Goal: Complete application form: Complete application form

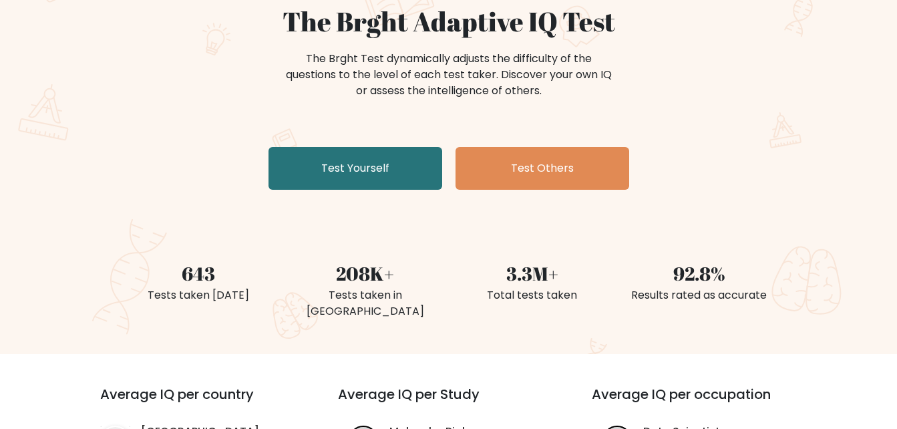
scroll to position [134, 0]
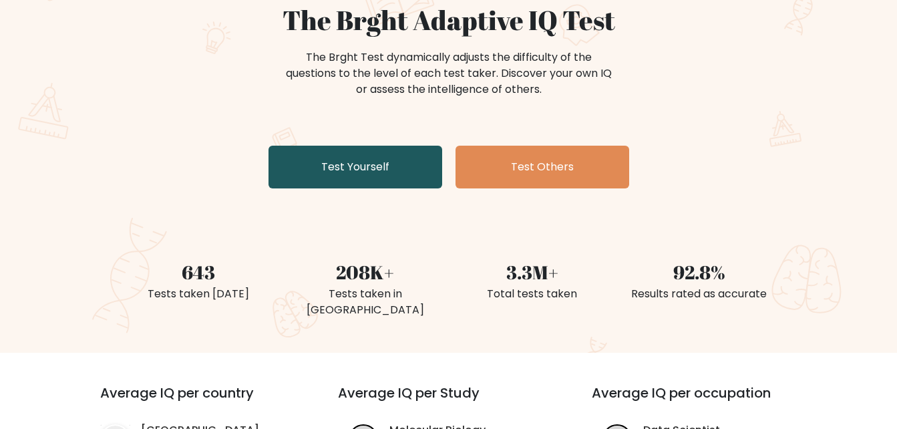
click at [397, 154] on link "Test Yourself" at bounding box center [355, 167] width 174 height 43
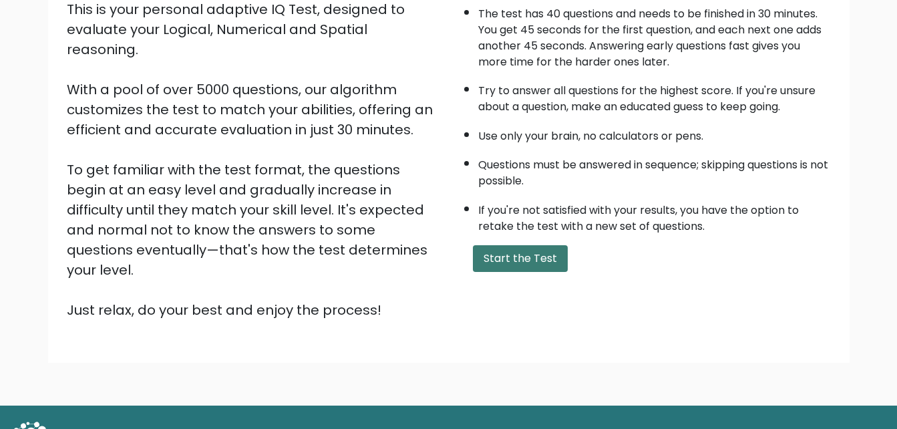
scroll to position [183, 0]
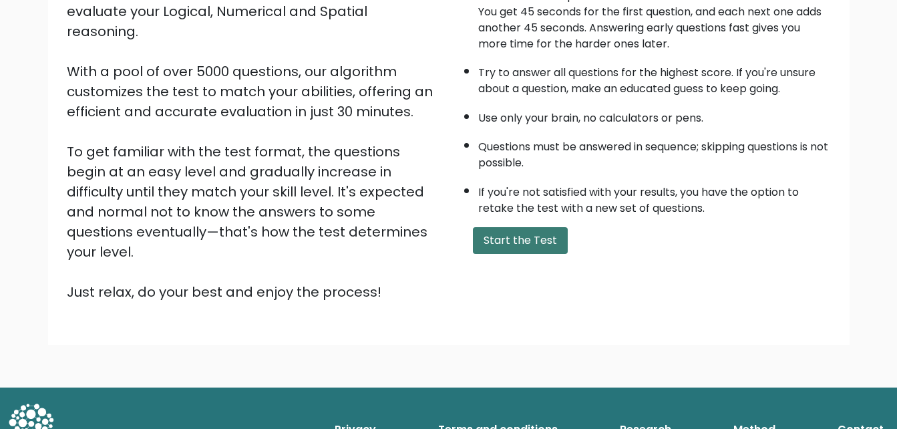
click at [493, 237] on button "Start the Test" at bounding box center [520, 240] width 95 height 27
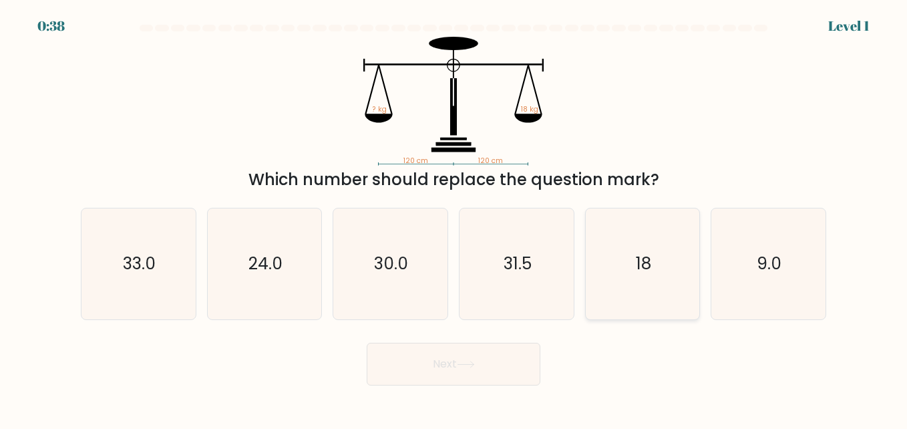
click at [611, 260] on icon "18" at bounding box center [642, 263] width 111 height 111
click at [454, 218] on input "e. 18" at bounding box center [453, 215] width 1 height 3
radio input "true"
click at [422, 357] on button "Next" at bounding box center [454, 364] width 174 height 43
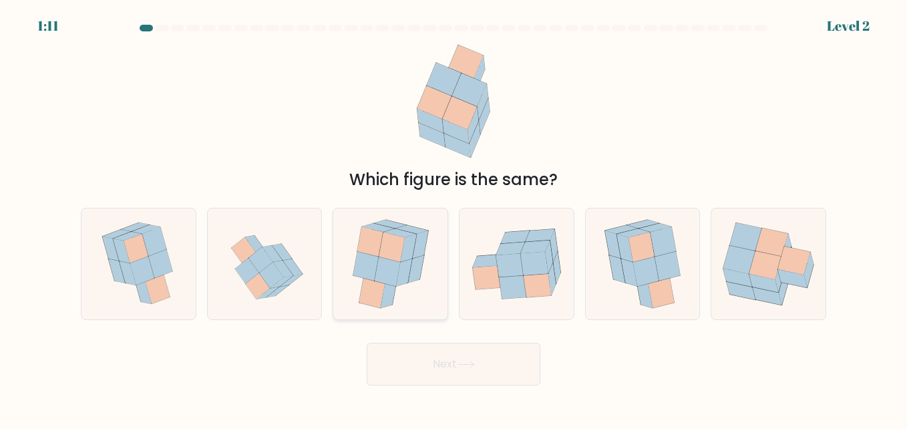
click at [367, 252] on icon at bounding box center [370, 240] width 26 height 29
click at [453, 218] on input "c." at bounding box center [453, 215] width 1 height 3
radio input "true"
click at [419, 361] on button "Next" at bounding box center [454, 364] width 174 height 43
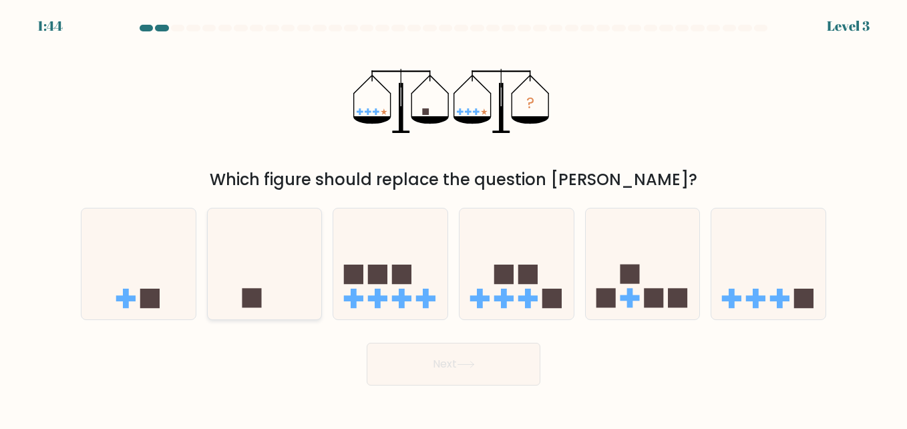
click at [288, 290] on icon at bounding box center [265, 263] width 114 height 94
click at [453, 218] on input "b." at bounding box center [453, 215] width 1 height 3
radio input "true"
click at [396, 355] on button "Next" at bounding box center [454, 364] width 174 height 43
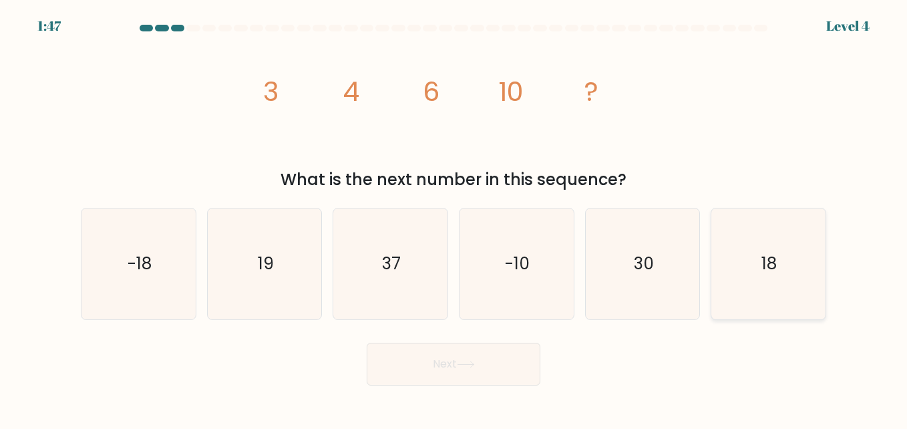
click at [763, 237] on icon "18" at bounding box center [768, 263] width 111 height 111
click at [454, 218] on input "f. 18" at bounding box center [453, 215] width 1 height 3
radio input "true"
click at [495, 382] on button "Next" at bounding box center [454, 364] width 174 height 43
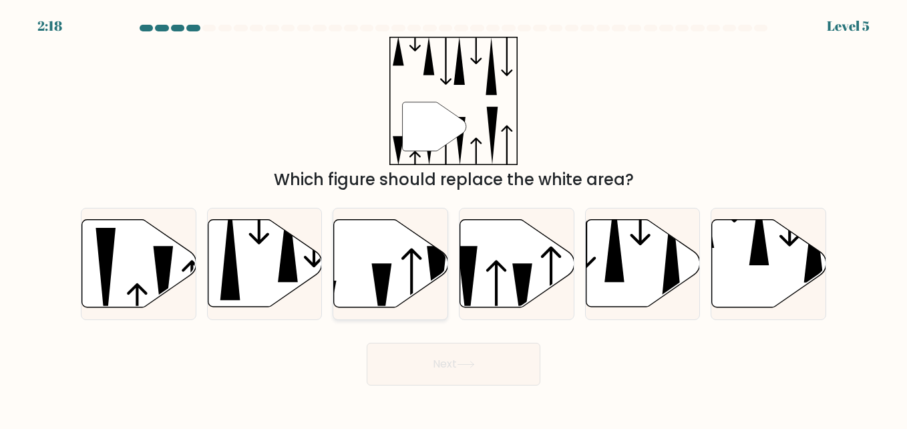
click at [360, 290] on icon at bounding box center [391, 263] width 114 height 87
click at [453, 218] on input "c." at bounding box center [453, 215] width 1 height 3
radio input "true"
click at [439, 373] on button "Next" at bounding box center [454, 364] width 174 height 43
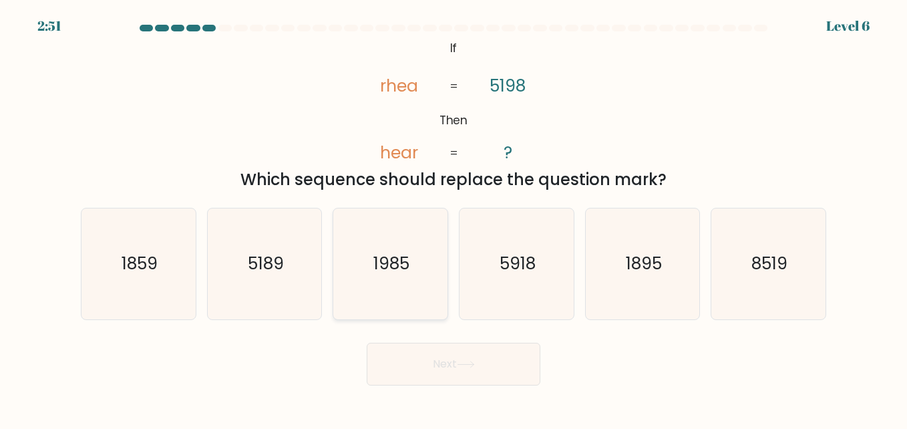
click at [413, 256] on icon "1985" at bounding box center [390, 263] width 111 height 111
click at [453, 218] on input "c. 1985" at bounding box center [453, 215] width 1 height 3
radio input "true"
click at [450, 360] on button "Next" at bounding box center [454, 364] width 174 height 43
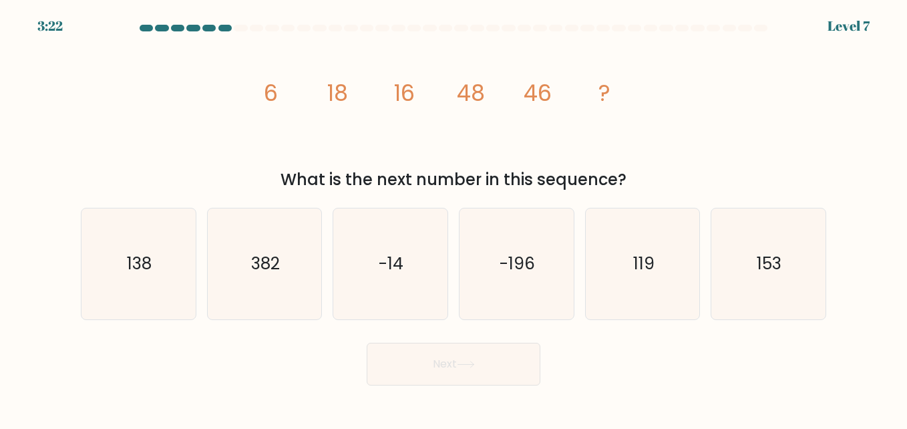
click at [333, 90] on tspan "18" at bounding box center [337, 92] width 21 height 31
click at [125, 221] on icon "138" at bounding box center [138, 263] width 111 height 111
click at [453, 218] on input "a. 138" at bounding box center [453, 215] width 1 height 3
radio input "true"
click at [503, 367] on button "Next" at bounding box center [454, 364] width 174 height 43
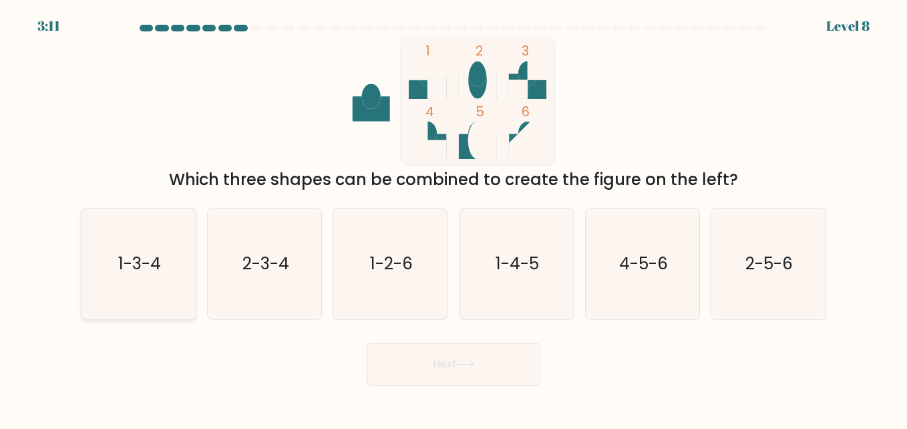
click at [146, 246] on icon "1-3-4" at bounding box center [138, 263] width 111 height 111
click at [453, 218] on input "a. 1-3-4" at bounding box center [453, 215] width 1 height 3
radio input "true"
click at [386, 361] on button "Next" at bounding box center [454, 364] width 174 height 43
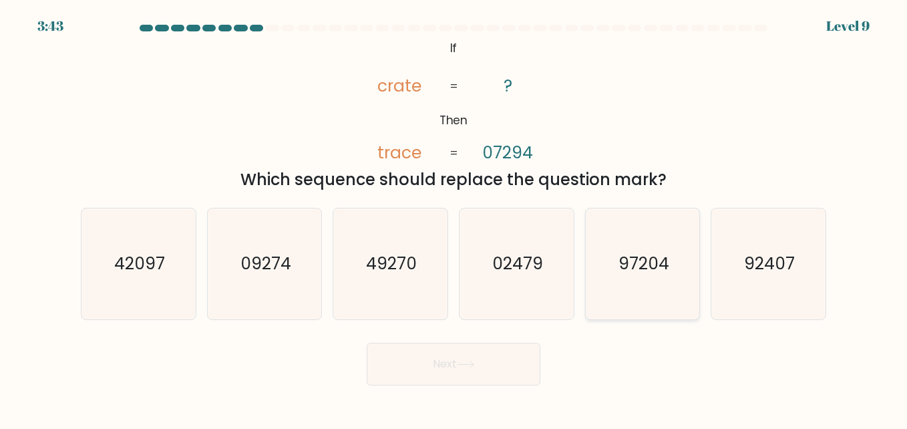
click at [660, 243] on icon "97204" at bounding box center [642, 263] width 111 height 111
click at [454, 218] on input "e. 97204" at bounding box center [453, 215] width 1 height 3
radio input "true"
click at [459, 365] on button "Next" at bounding box center [454, 364] width 174 height 43
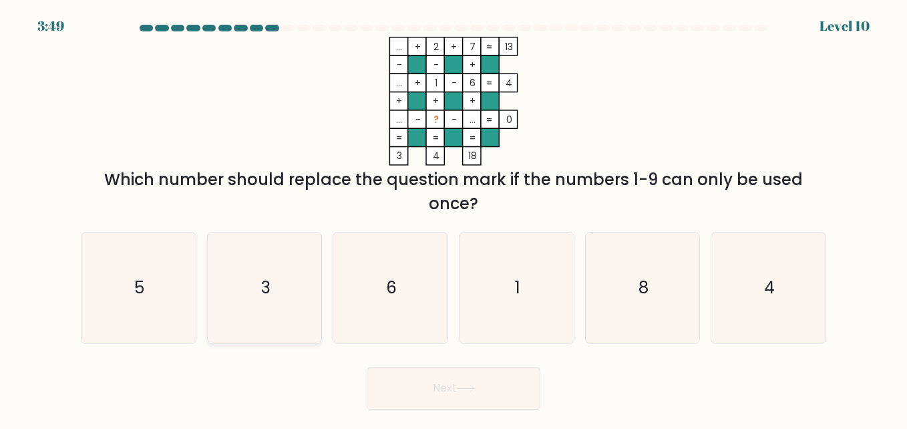
click at [258, 254] on icon "3" at bounding box center [264, 287] width 111 height 111
click at [453, 218] on input "b. 3" at bounding box center [453, 215] width 1 height 3
radio input "true"
click at [421, 369] on button "Next" at bounding box center [454, 388] width 174 height 43
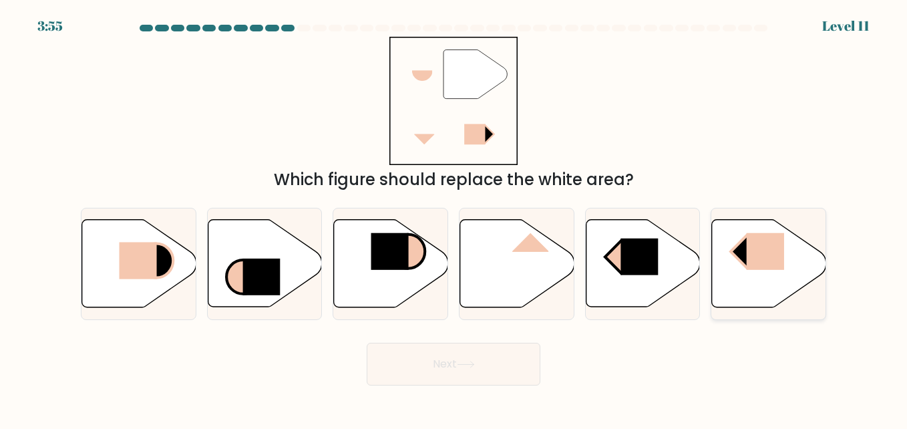
click at [767, 245] on rect at bounding box center [765, 251] width 37 height 37
click at [454, 218] on input "f." at bounding box center [453, 215] width 1 height 3
radio input "true"
click at [629, 250] on rect at bounding box center [638, 256] width 37 height 37
click at [454, 218] on input "e." at bounding box center [453, 215] width 1 height 3
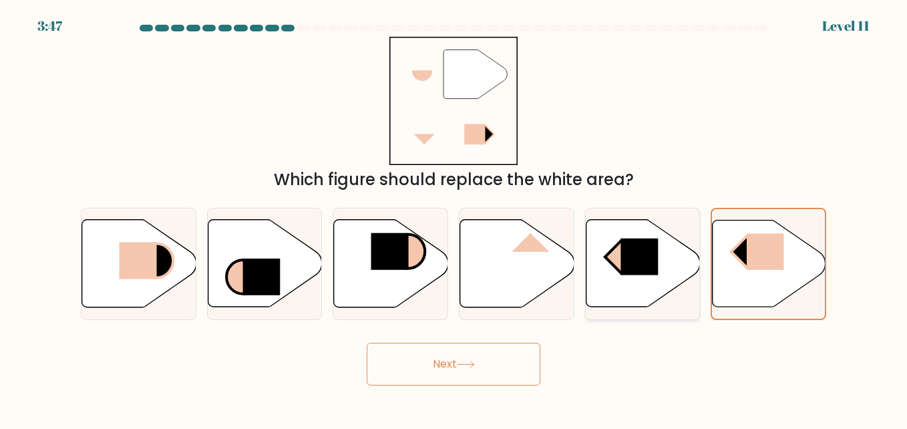
radio input "true"
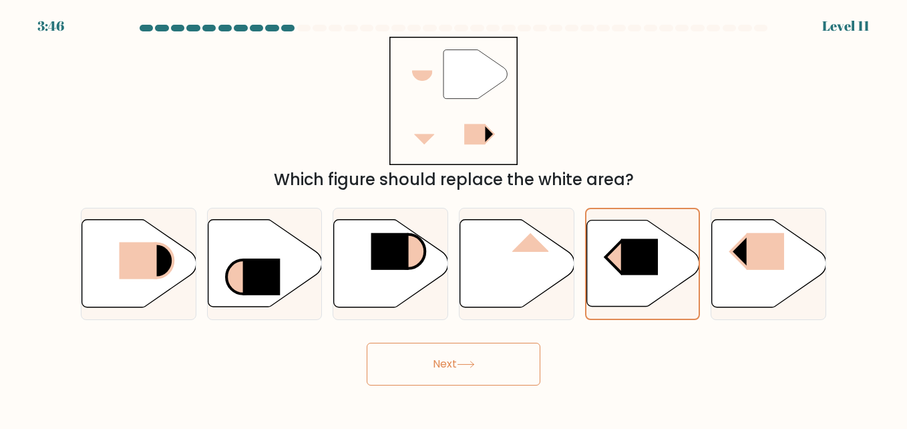
click at [481, 365] on button "Next" at bounding box center [454, 364] width 174 height 43
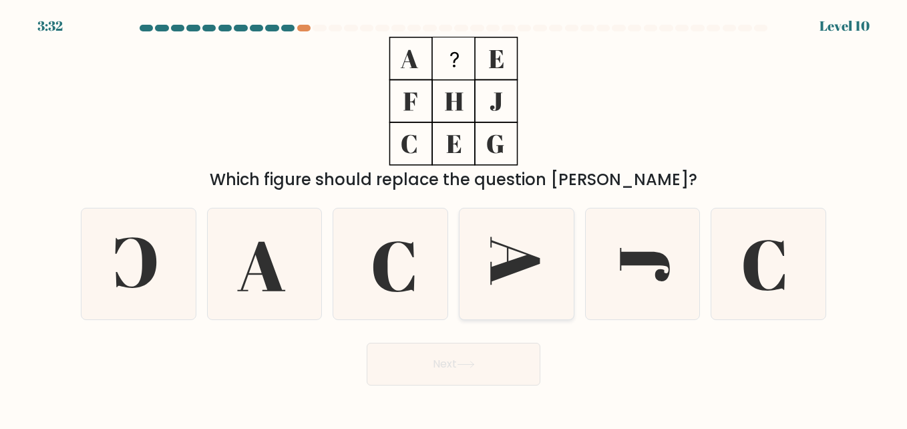
click at [537, 262] on icon at bounding box center [514, 260] width 49 height 48
click at [454, 218] on input "d." at bounding box center [453, 215] width 1 height 3
radio input "true"
click at [446, 369] on button "Next" at bounding box center [454, 364] width 174 height 43
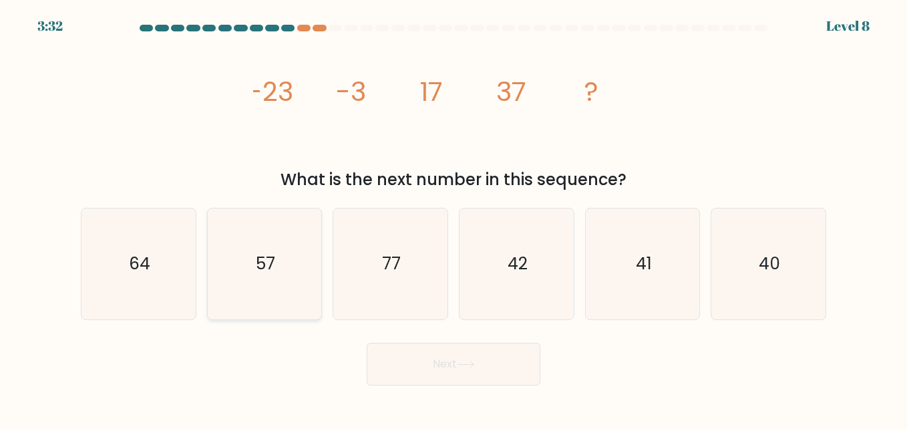
click at [274, 218] on icon "57" at bounding box center [264, 263] width 111 height 111
click at [453, 218] on input "b. 57" at bounding box center [453, 215] width 1 height 3
radio input "true"
click at [413, 363] on button "Next" at bounding box center [454, 364] width 174 height 43
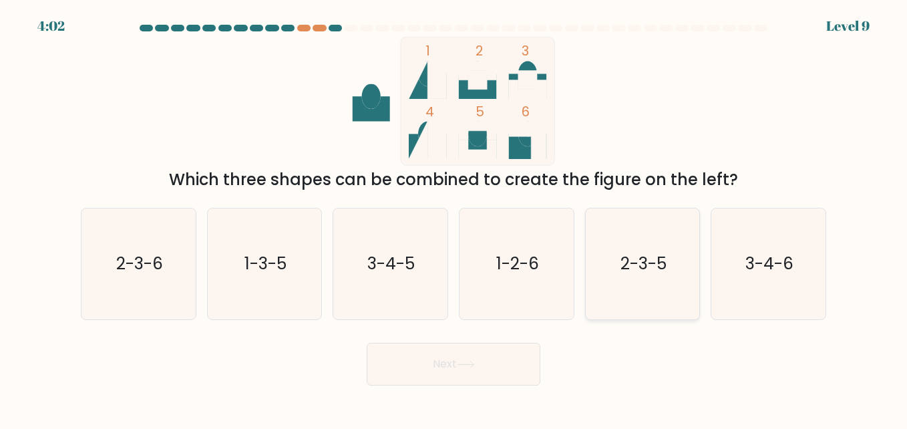
click at [628, 254] on text "2-3-5" at bounding box center [643, 263] width 46 height 23
click at [454, 218] on input "e. 2-3-5" at bounding box center [453, 215] width 1 height 3
radio input "true"
click at [476, 355] on button "Next" at bounding box center [454, 364] width 174 height 43
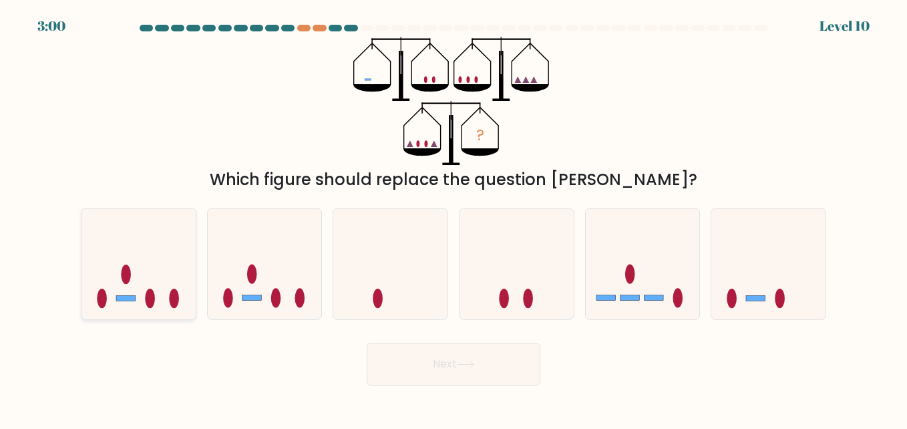
click at [188, 244] on icon at bounding box center [138, 263] width 114 height 94
click at [453, 218] on input "a." at bounding box center [453, 215] width 1 height 3
radio input "true"
click at [475, 369] on button "Next" at bounding box center [454, 364] width 174 height 43
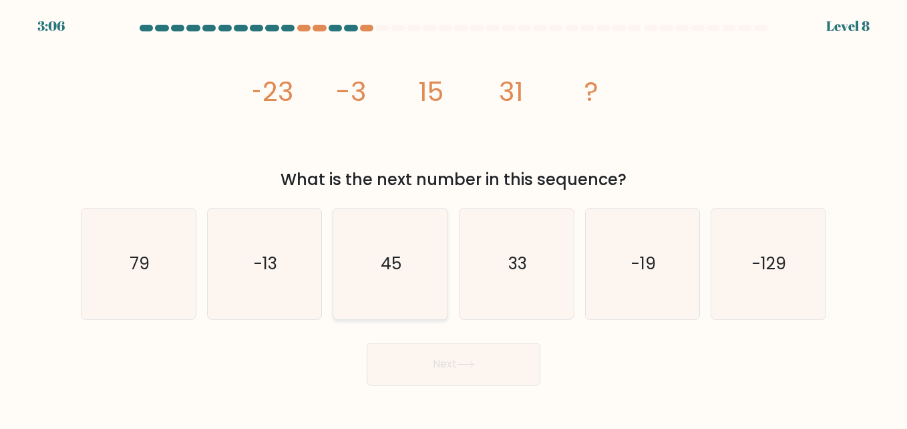
click at [345, 246] on icon "45" at bounding box center [390, 263] width 111 height 111
click at [453, 218] on input "c. 45" at bounding box center [453, 215] width 1 height 3
radio input "true"
click at [445, 367] on button "Next" at bounding box center [454, 364] width 174 height 43
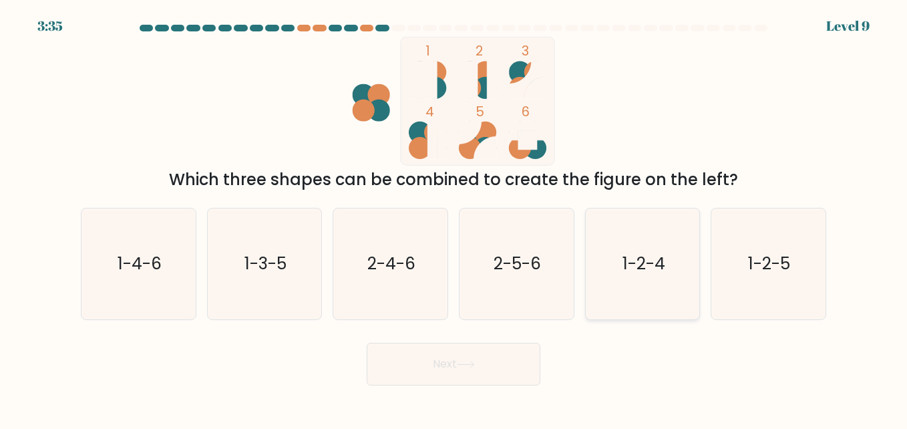
click at [658, 282] on icon "1-2-4" at bounding box center [642, 263] width 111 height 111
click at [454, 218] on input "e. 1-2-4" at bounding box center [453, 215] width 1 height 3
radio input "true"
click at [457, 361] on button "Next" at bounding box center [454, 364] width 174 height 43
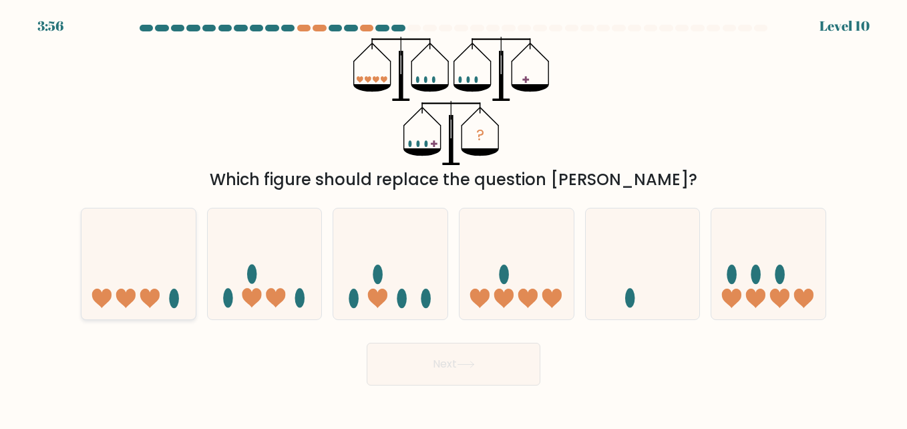
click at [151, 282] on icon at bounding box center [138, 263] width 114 height 94
click at [453, 218] on input "a." at bounding box center [453, 215] width 1 height 3
radio input "true"
click at [439, 356] on button "Next" at bounding box center [454, 364] width 174 height 43
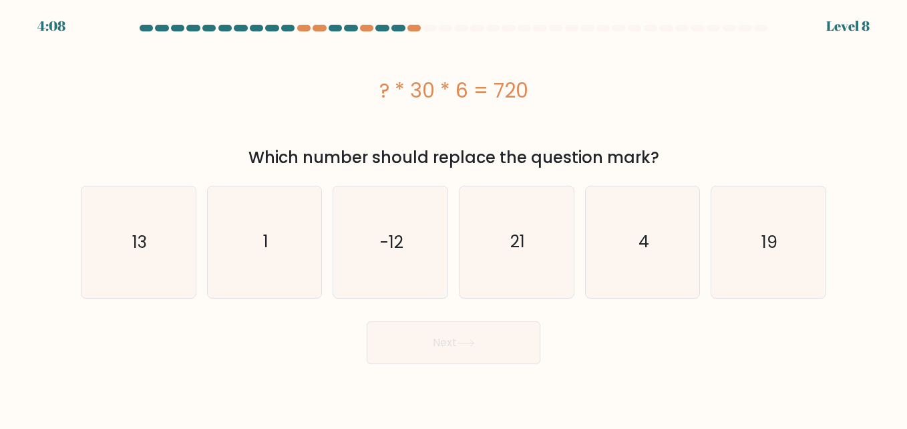
click at [706, 242] on div "f. 19" at bounding box center [768, 242] width 126 height 112
click at [680, 244] on icon "4" at bounding box center [642, 241] width 111 height 111
click at [454, 218] on input "e. 4" at bounding box center [453, 215] width 1 height 3
radio input "true"
click at [505, 341] on button "Next" at bounding box center [454, 342] width 174 height 43
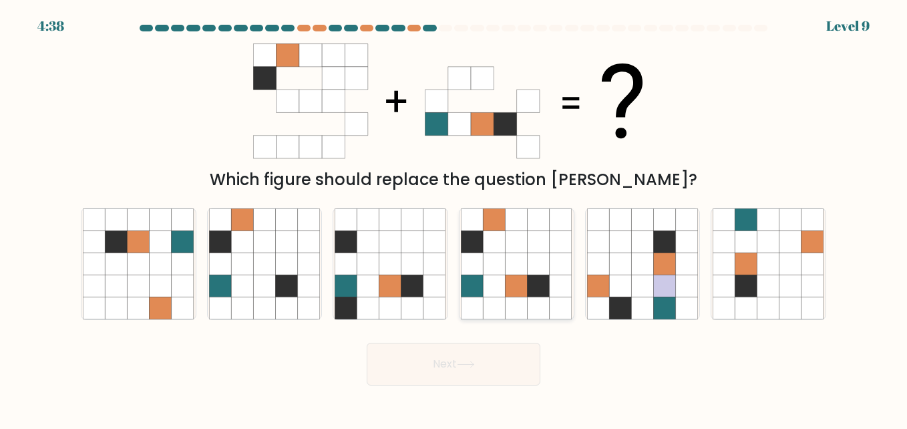
click at [500, 244] on icon at bounding box center [494, 241] width 22 height 22
click at [454, 218] on input "d." at bounding box center [453, 215] width 1 height 3
radio input "true"
click at [444, 373] on button "Next" at bounding box center [454, 364] width 174 height 43
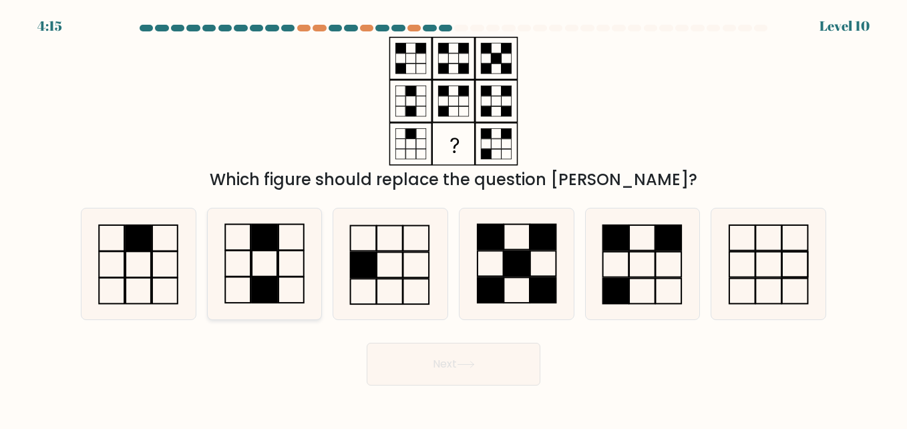
click at [250, 243] on rect at bounding box center [237, 237] width 25 height 26
click at [453, 218] on input "b." at bounding box center [453, 215] width 1 height 3
radio input "true"
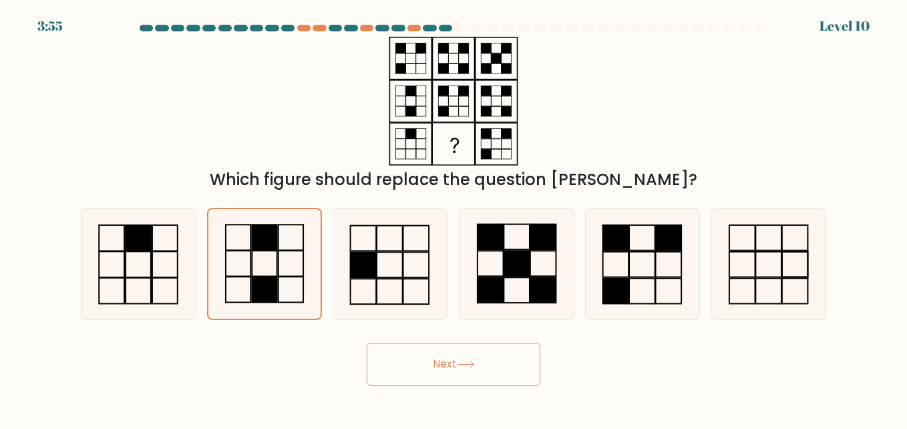
click at [413, 351] on button "Next" at bounding box center [454, 364] width 174 height 43
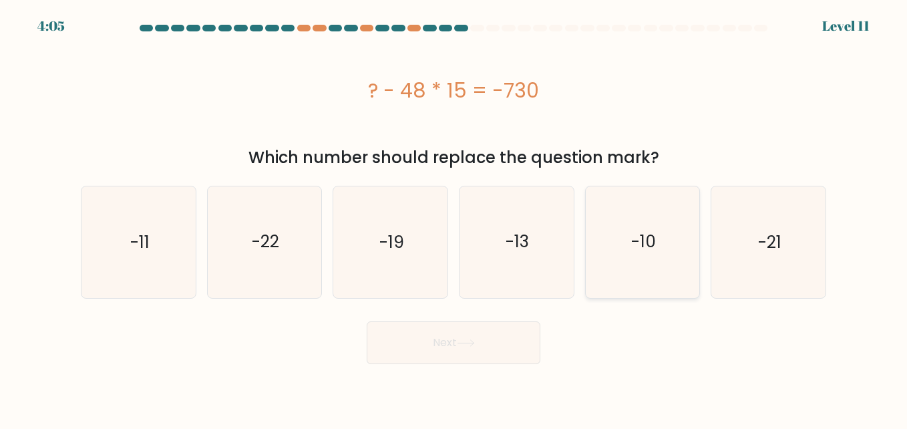
click at [635, 192] on icon "-10" at bounding box center [642, 241] width 111 height 111
click at [454, 214] on input "e. -10" at bounding box center [453, 215] width 1 height 3
radio input "true"
click at [515, 361] on button "Next" at bounding box center [454, 342] width 174 height 43
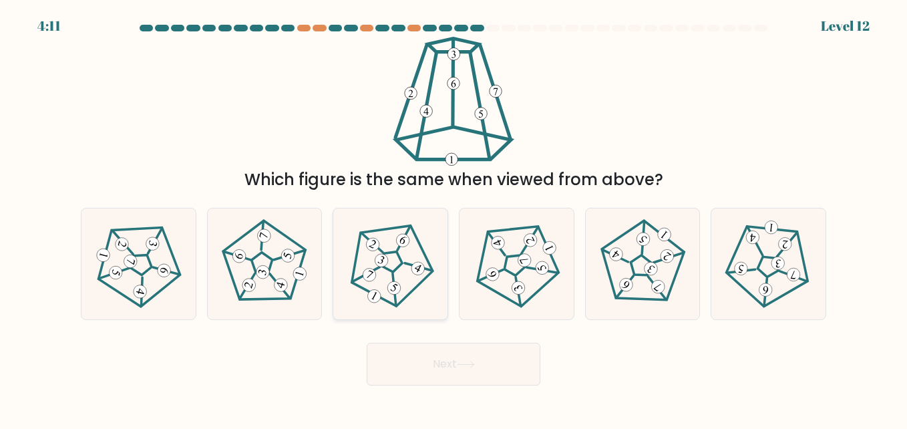
click at [392, 297] on icon at bounding box center [390, 263] width 89 height 89
click at [453, 218] on input "c." at bounding box center [453, 215] width 1 height 3
radio input "true"
click at [433, 358] on button "Next" at bounding box center [454, 364] width 174 height 43
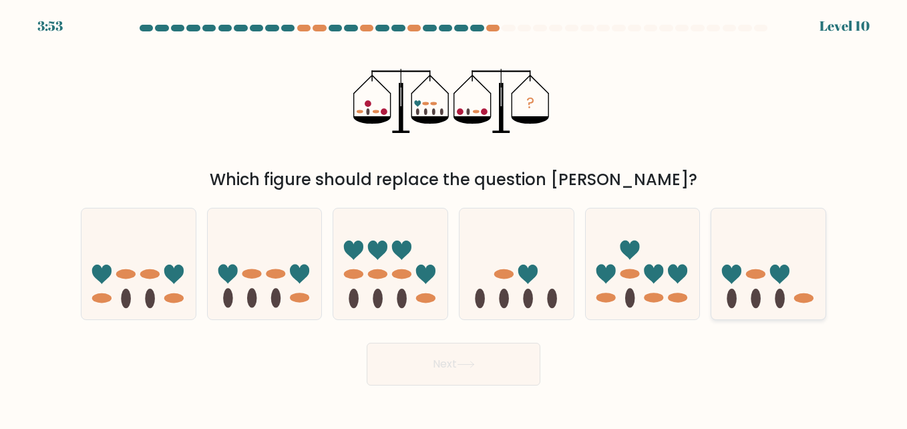
click at [723, 288] on icon at bounding box center [768, 263] width 114 height 94
click at [454, 218] on input "f." at bounding box center [453, 215] width 1 height 3
radio input "true"
click at [462, 359] on button "Next" at bounding box center [454, 364] width 174 height 43
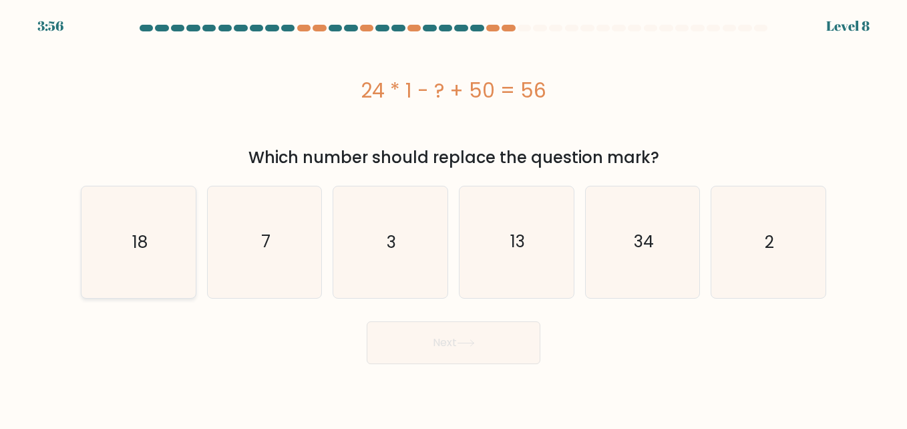
click at [163, 241] on icon "18" at bounding box center [138, 241] width 111 height 111
click at [453, 218] on input "a. 18" at bounding box center [453, 215] width 1 height 3
radio input "true"
click at [432, 352] on button "Next" at bounding box center [454, 342] width 174 height 43
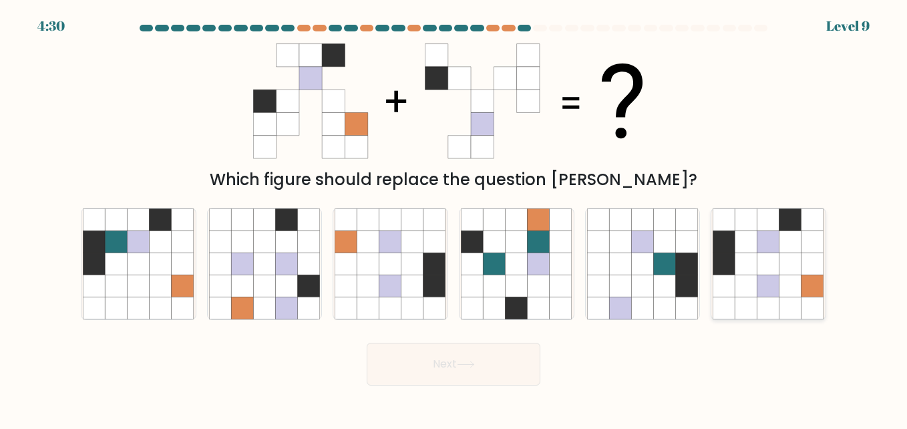
click at [813, 260] on icon at bounding box center [812, 263] width 22 height 22
click at [454, 218] on input "f." at bounding box center [453, 215] width 1 height 3
radio input "true"
click at [495, 347] on button "Next" at bounding box center [454, 364] width 174 height 43
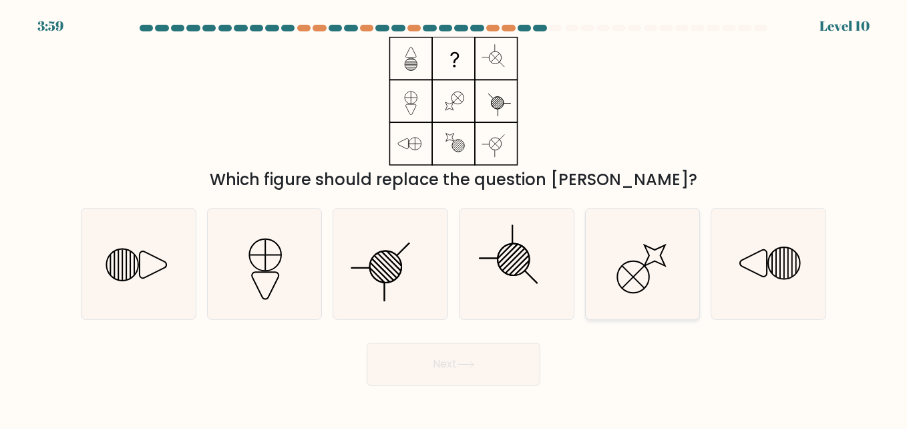
click at [613, 268] on icon at bounding box center [642, 263] width 111 height 111
click at [454, 218] on input "e." at bounding box center [453, 215] width 1 height 3
radio input "true"
click at [413, 357] on button "Next" at bounding box center [454, 364] width 174 height 43
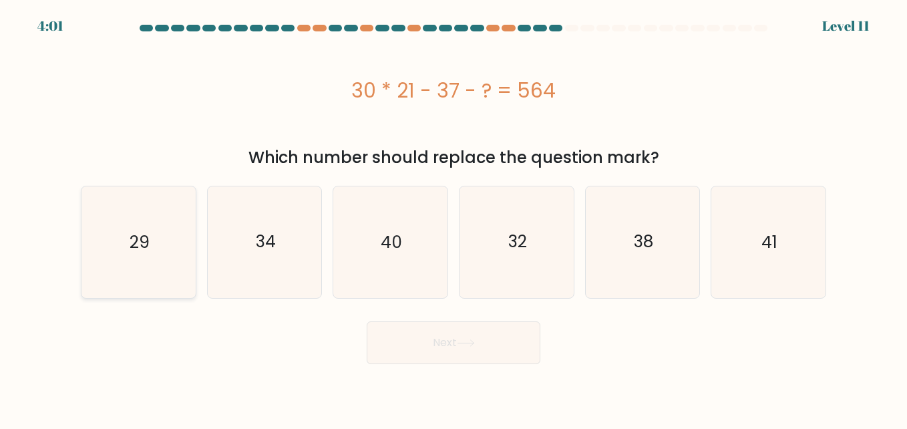
click at [119, 244] on icon "29" at bounding box center [138, 241] width 111 height 111
click at [453, 218] on input "a. 29" at bounding box center [453, 215] width 1 height 3
radio input "true"
click at [393, 341] on button "Next" at bounding box center [454, 342] width 174 height 43
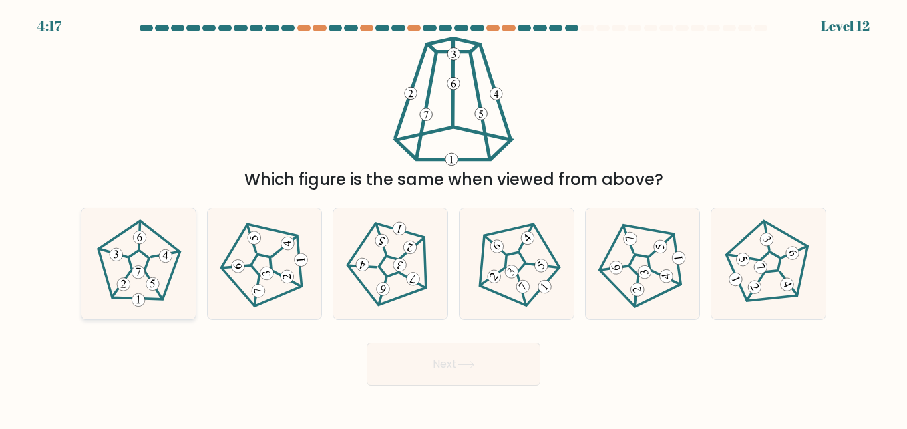
click at [141, 269] on 180 at bounding box center [138, 272] width 13 height 13
click at [453, 218] on input "a." at bounding box center [453, 215] width 1 height 3
radio input "true"
click at [443, 359] on button "Next" at bounding box center [454, 364] width 174 height 43
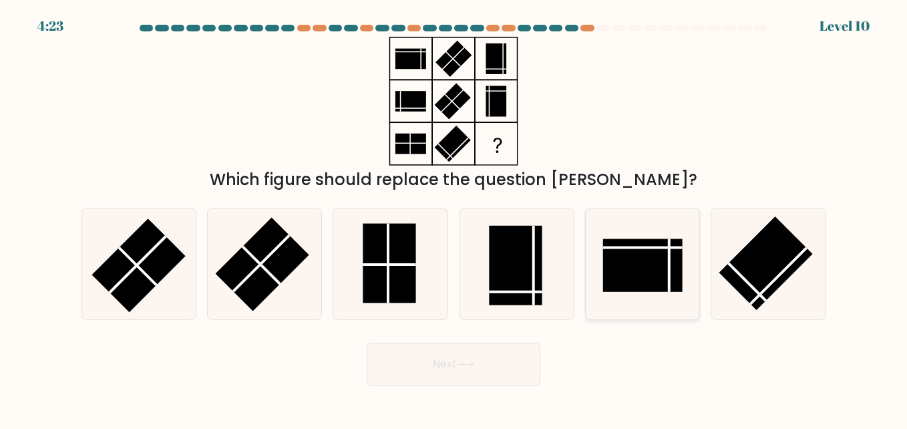
click at [634, 261] on rect at bounding box center [642, 264] width 79 height 53
click at [454, 218] on input "e." at bounding box center [453, 215] width 1 height 3
radio input "true"
click at [441, 355] on button "Next" at bounding box center [454, 364] width 174 height 43
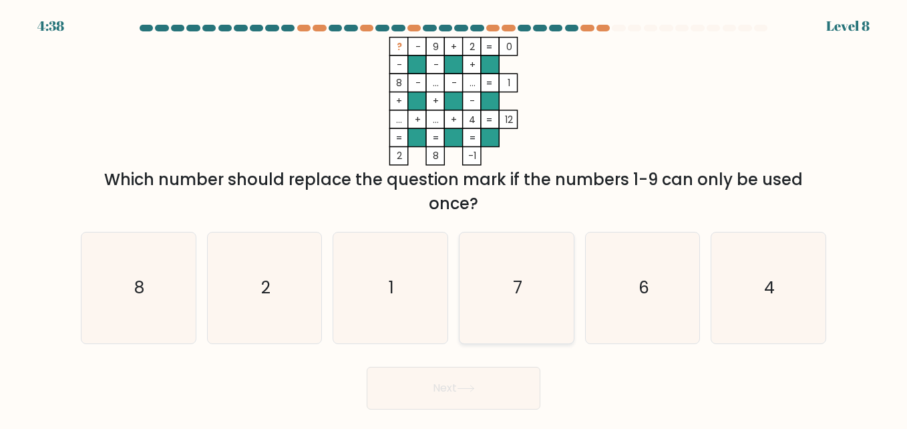
click at [541, 272] on icon "7" at bounding box center [516, 287] width 111 height 111
click at [454, 218] on input "d. 7" at bounding box center [453, 215] width 1 height 3
radio input "true"
click at [437, 377] on button "Next" at bounding box center [454, 388] width 174 height 43
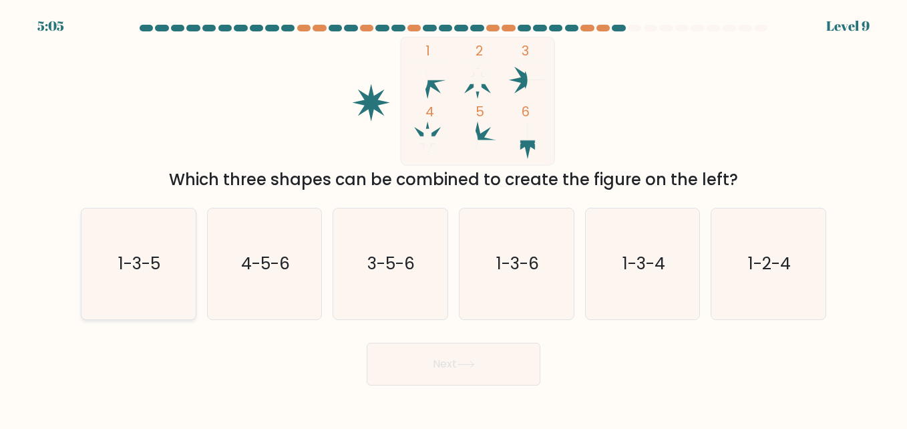
click at [160, 278] on icon "1-3-5" at bounding box center [138, 263] width 111 height 111
click at [453, 218] on input "a. 1-3-5" at bounding box center [453, 215] width 1 height 3
radio input "true"
click at [418, 353] on button "Next" at bounding box center [454, 364] width 174 height 43
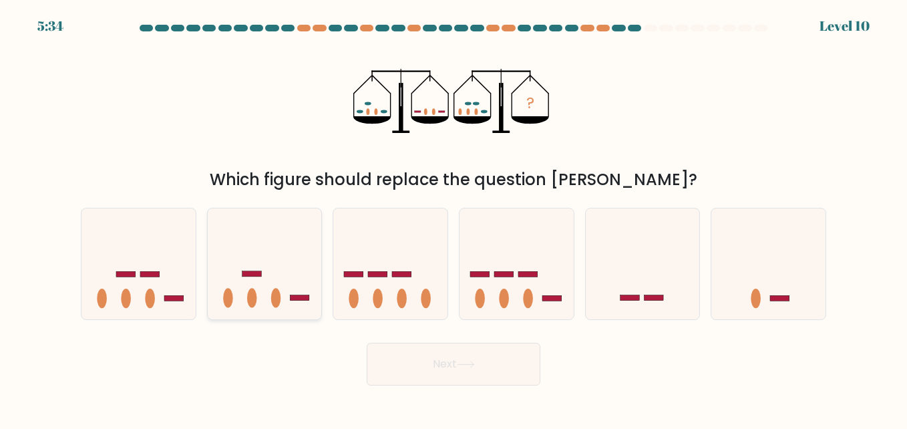
click at [268, 275] on icon at bounding box center [265, 263] width 114 height 94
click at [453, 218] on input "b." at bounding box center [453, 215] width 1 height 3
radio input "true"
click at [481, 359] on button "Next" at bounding box center [454, 364] width 174 height 43
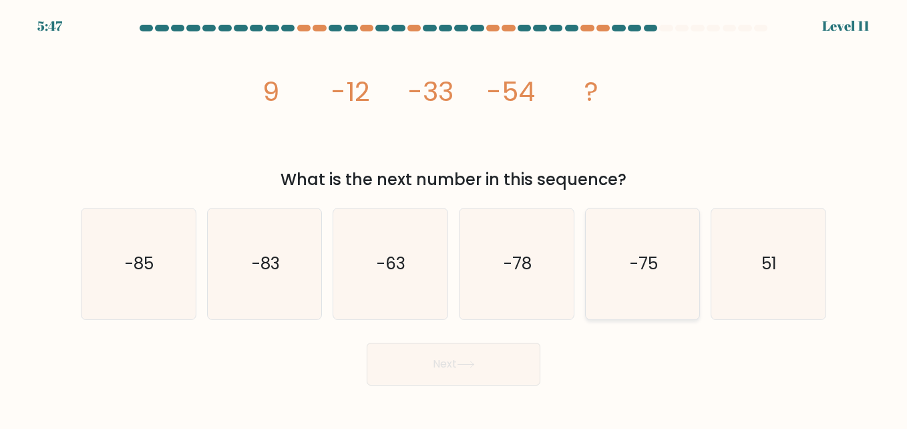
click at [606, 252] on icon "-75" at bounding box center [642, 263] width 111 height 111
click at [454, 218] on input "e. -75" at bounding box center [453, 215] width 1 height 3
radio input "true"
click at [483, 364] on button "Next" at bounding box center [454, 364] width 174 height 43
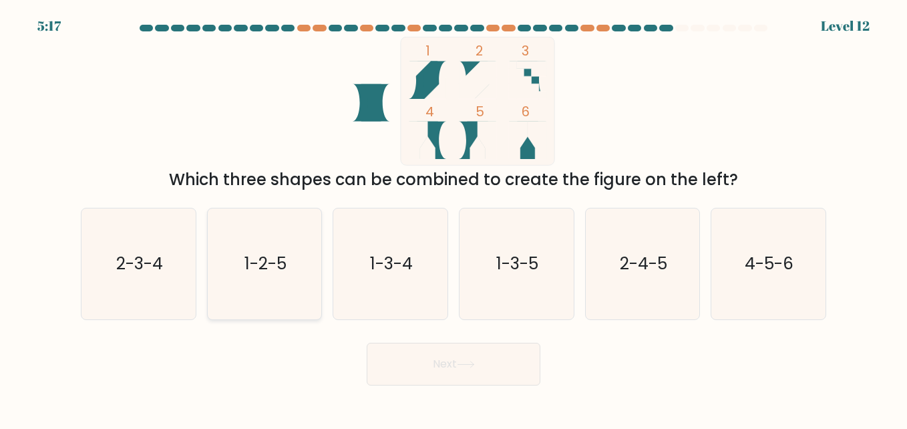
click at [292, 274] on icon "1-2-5" at bounding box center [264, 263] width 111 height 111
click at [453, 218] on input "b. 1-2-5" at bounding box center [453, 215] width 1 height 3
radio input "true"
click at [432, 356] on button "Next" at bounding box center [454, 364] width 174 height 43
click at [455, 356] on button "Next" at bounding box center [454, 364] width 174 height 43
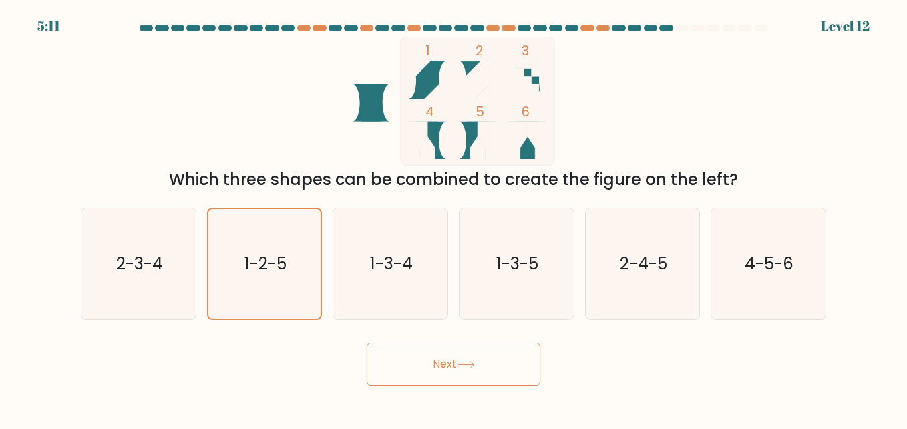
click at [483, 359] on button "Next" at bounding box center [454, 364] width 174 height 43
click at [445, 376] on button "Next" at bounding box center [454, 364] width 174 height 43
click at [475, 361] on icon at bounding box center [466, 364] width 18 height 7
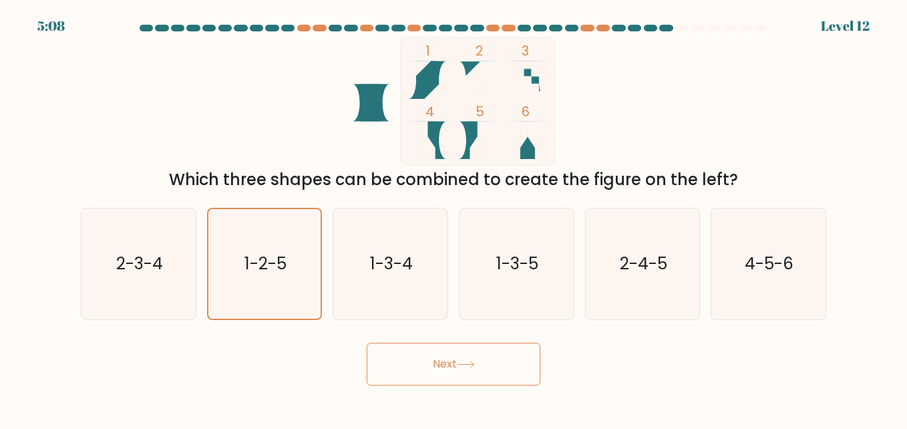
click at [475, 361] on icon at bounding box center [466, 364] width 18 height 7
click at [307, 235] on icon "1-2-5" at bounding box center [265, 264] width 110 height 110
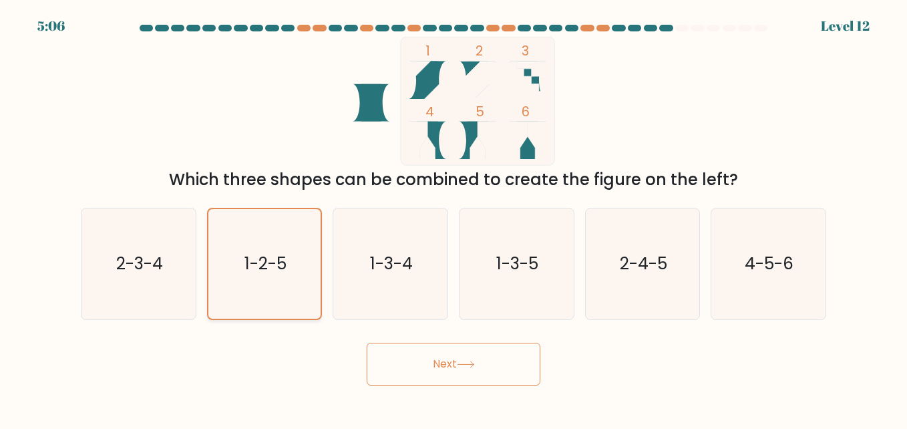
click at [453, 218] on input "b. 1-2-5" at bounding box center [453, 215] width 1 height 3
click at [408, 256] on text "1-3-4" at bounding box center [391, 263] width 43 height 23
click at [453, 218] on input "c. 1-3-4" at bounding box center [453, 215] width 1 height 3
radio input "true"
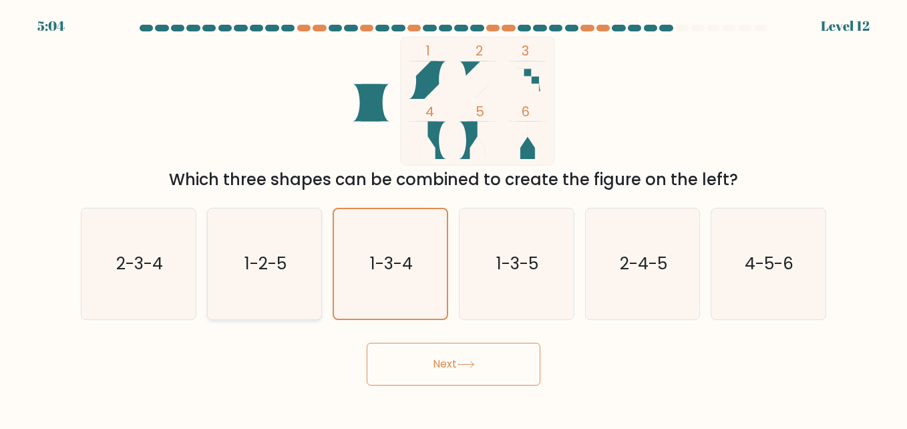
click at [290, 249] on icon "1-2-5" at bounding box center [264, 263] width 111 height 111
click at [453, 218] on input "b. 1-2-5" at bounding box center [453, 215] width 1 height 3
radio input "true"
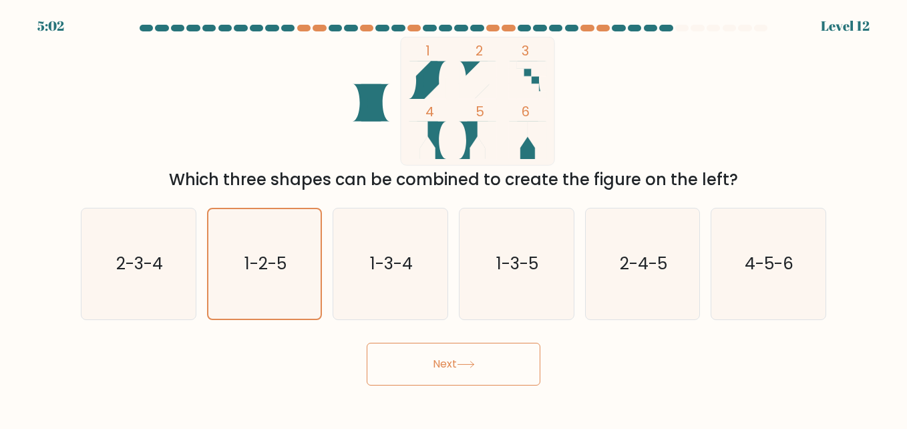
click at [489, 369] on button "Next" at bounding box center [454, 364] width 174 height 43
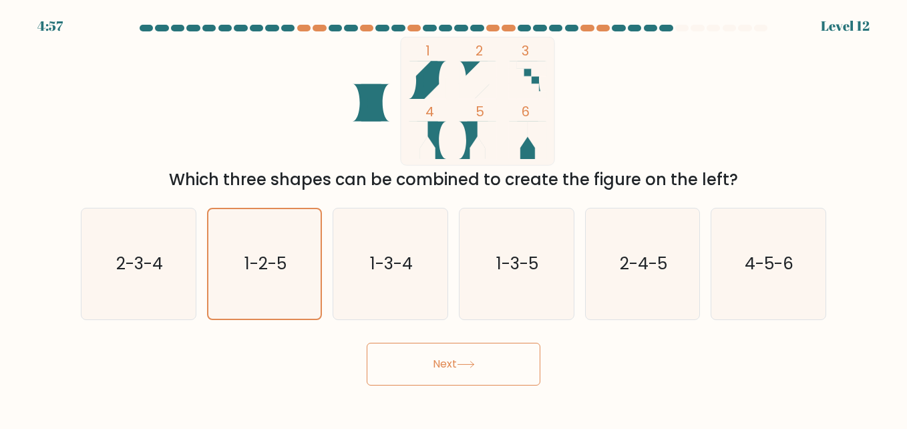
click at [417, 351] on button "Next" at bounding box center [454, 364] width 174 height 43
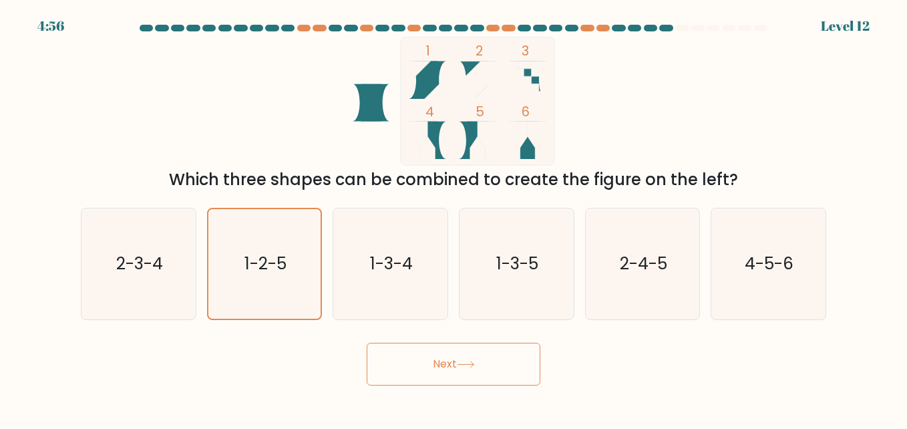
click at [417, 351] on button "Next" at bounding box center [454, 364] width 174 height 43
click at [263, 265] on text "1-2-5" at bounding box center [265, 263] width 42 height 23
click at [453, 218] on input "b. 1-2-5" at bounding box center [453, 215] width 1 height 3
radio input "true"
click at [473, 373] on button "Next" at bounding box center [454, 364] width 174 height 43
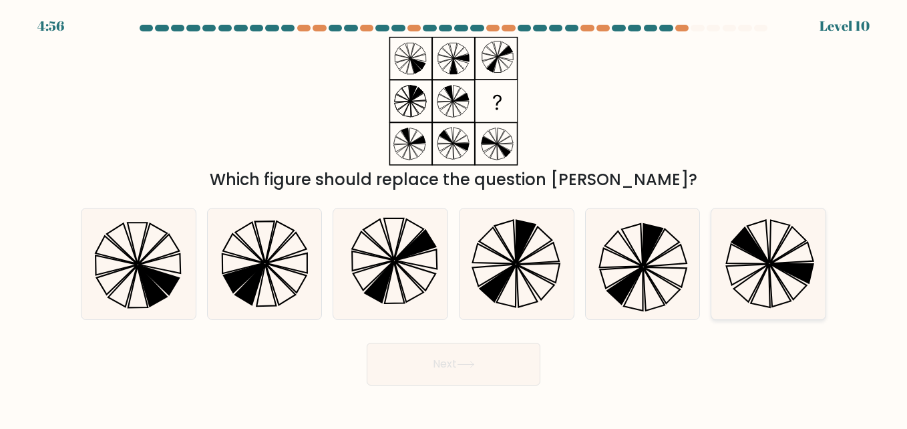
click at [799, 259] on icon at bounding box center [768, 263] width 111 height 111
click at [454, 218] on input "f." at bounding box center [453, 215] width 1 height 3
radio input "true"
click at [496, 357] on button "Next" at bounding box center [454, 364] width 174 height 43
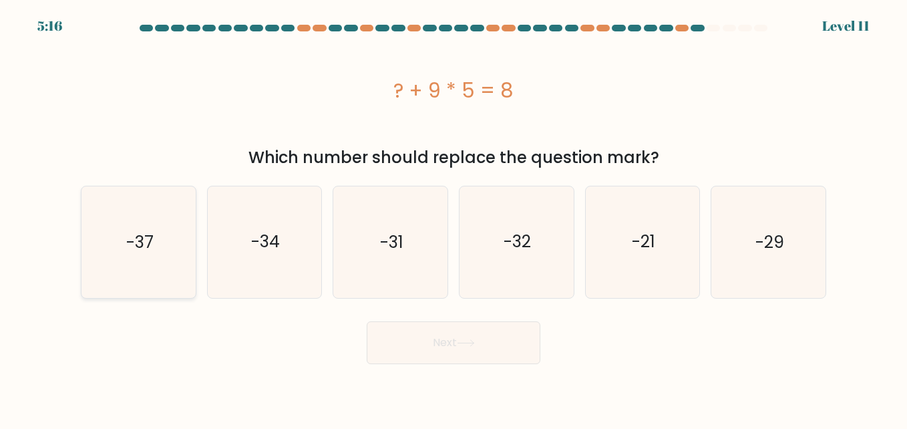
click at [152, 268] on icon "-37" at bounding box center [138, 241] width 111 height 111
click at [453, 218] on input "a. -37" at bounding box center [453, 215] width 1 height 3
radio input "true"
click at [409, 341] on button "Next" at bounding box center [454, 342] width 174 height 43
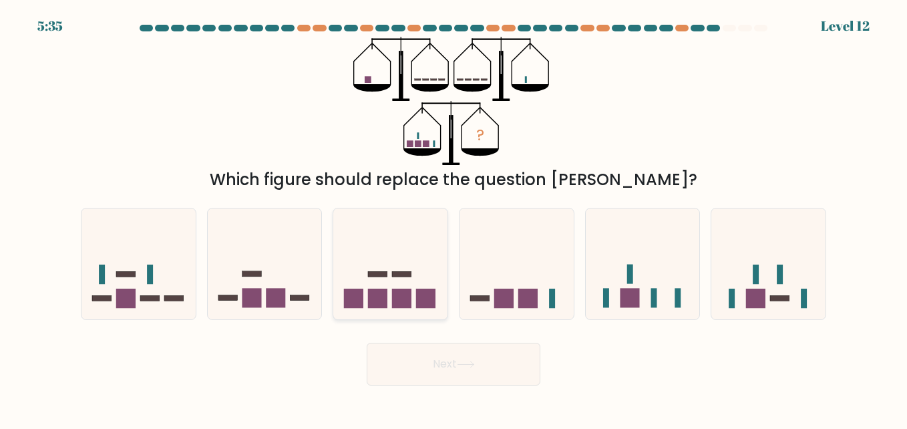
click at [389, 256] on icon at bounding box center [390, 263] width 114 height 94
click at [453, 218] on input "c." at bounding box center [453, 215] width 1 height 3
radio input "true"
click at [433, 366] on button "Next" at bounding box center [454, 364] width 174 height 43
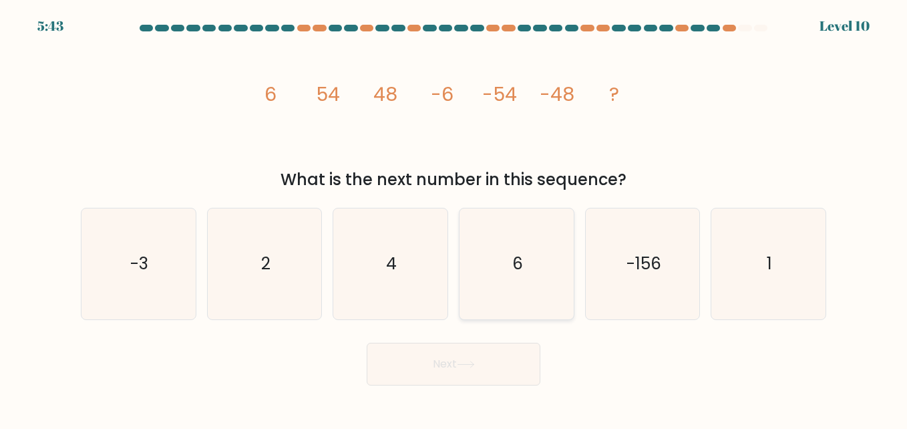
click at [521, 275] on text "6" at bounding box center [517, 263] width 11 height 23
click at [454, 218] on input "d. 6" at bounding box center [453, 215] width 1 height 3
radio input "true"
click at [471, 359] on button "Next" at bounding box center [454, 364] width 174 height 43
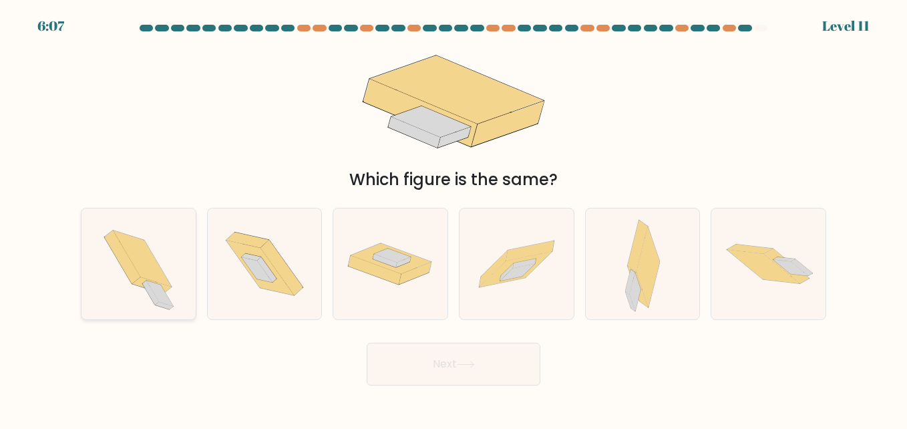
click at [160, 267] on icon at bounding box center [143, 258] width 58 height 56
click at [453, 218] on input "a." at bounding box center [453, 215] width 1 height 3
radio input "true"
click at [505, 367] on button "Next" at bounding box center [454, 364] width 174 height 43
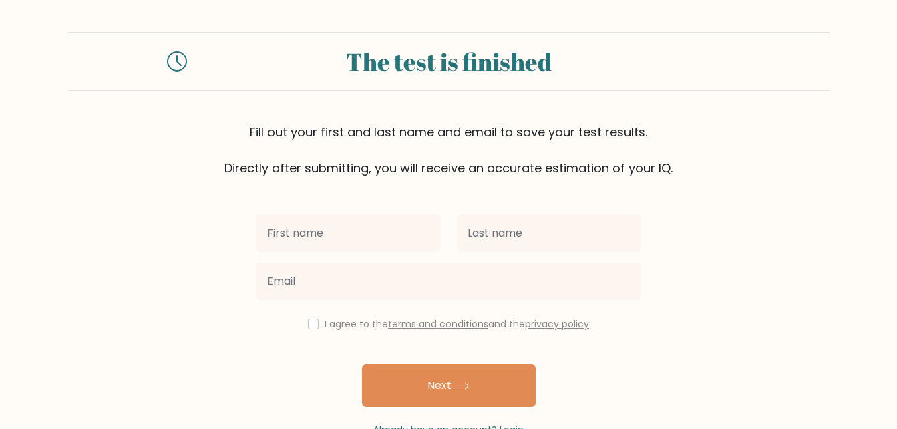
click at [324, 251] on input "text" at bounding box center [348, 232] width 184 height 37
type input "Abegail"
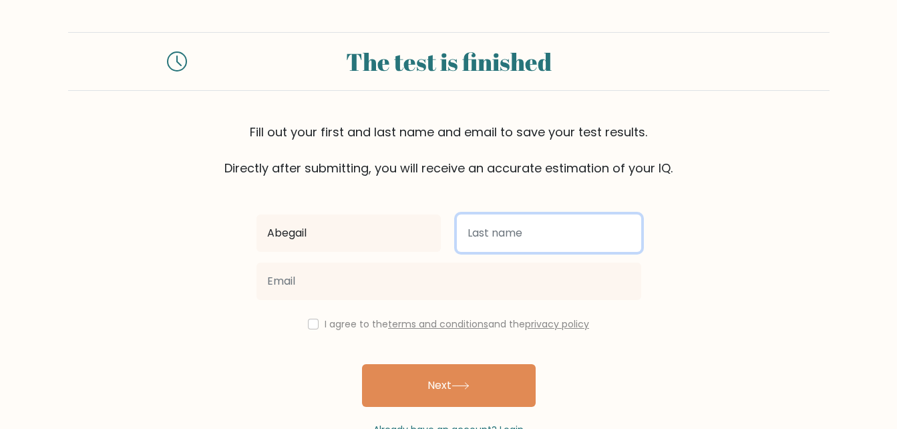
type input "Sta [PERSON_NAME]"
type input "abegailcstaana@gmail.com"
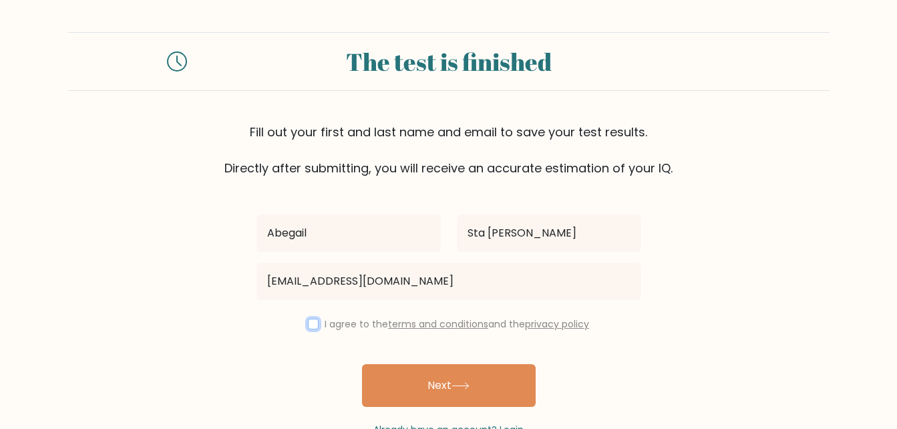
click at [311, 319] on input "checkbox" at bounding box center [313, 324] width 11 height 11
checkbox input "true"
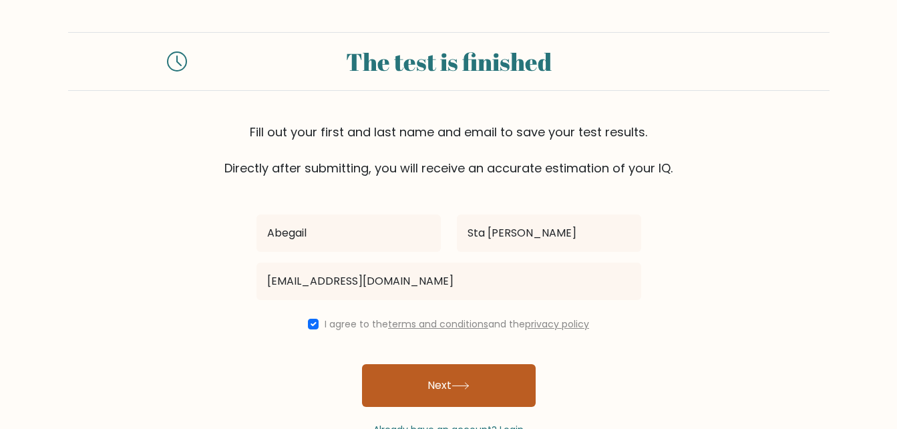
click at [439, 373] on button "Next" at bounding box center [449, 385] width 174 height 43
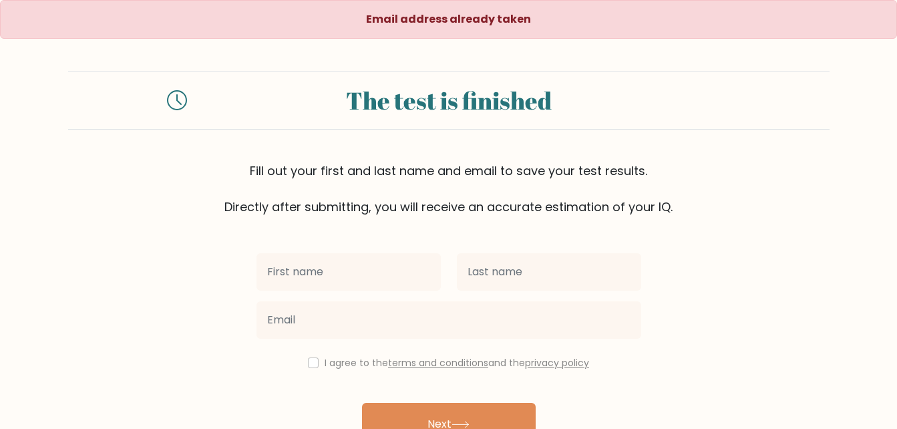
click at [678, 343] on form "The test is finished Fill out your first and last name and email to save your t…" at bounding box center [448, 273] width 897 height 405
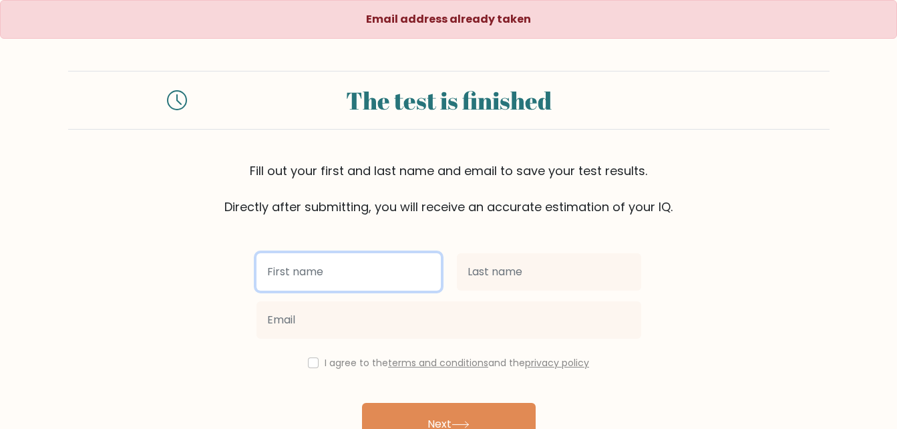
click at [311, 276] on input "text" at bounding box center [348, 271] width 184 height 37
type input "Abegail"
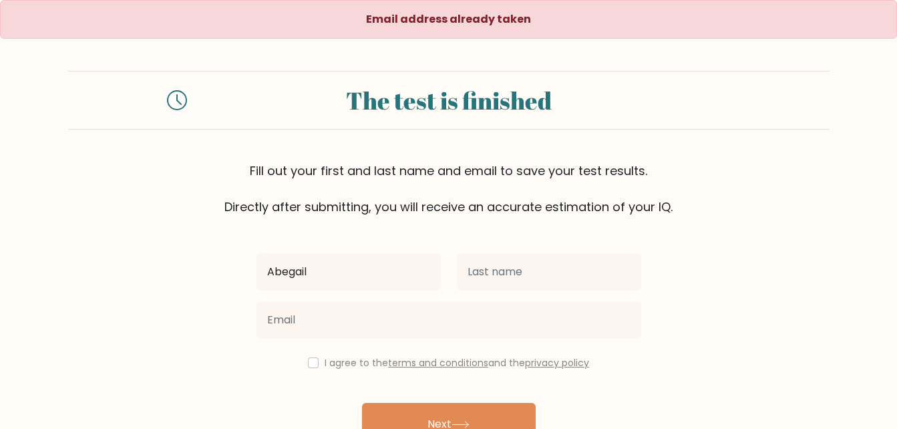
type input "Sta [PERSON_NAME]"
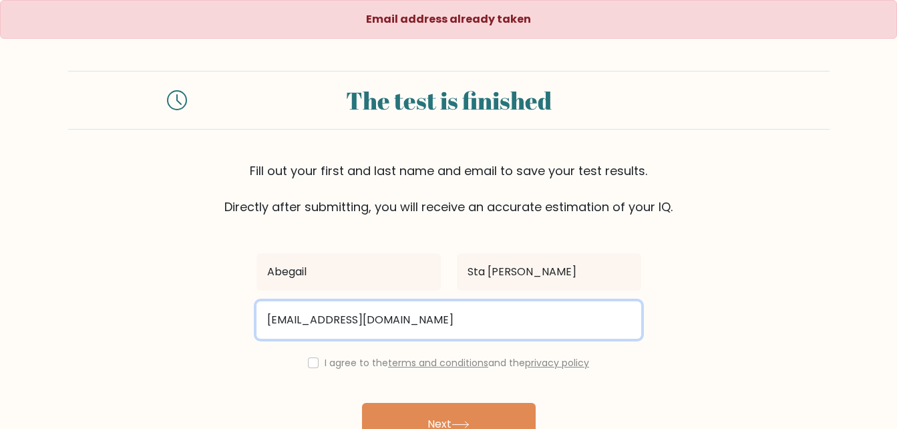
click at [315, 321] on input "[EMAIL_ADDRESS][DOMAIN_NAME]" at bounding box center [448, 319] width 385 height 37
type input "abskiestaana@gmail.com"
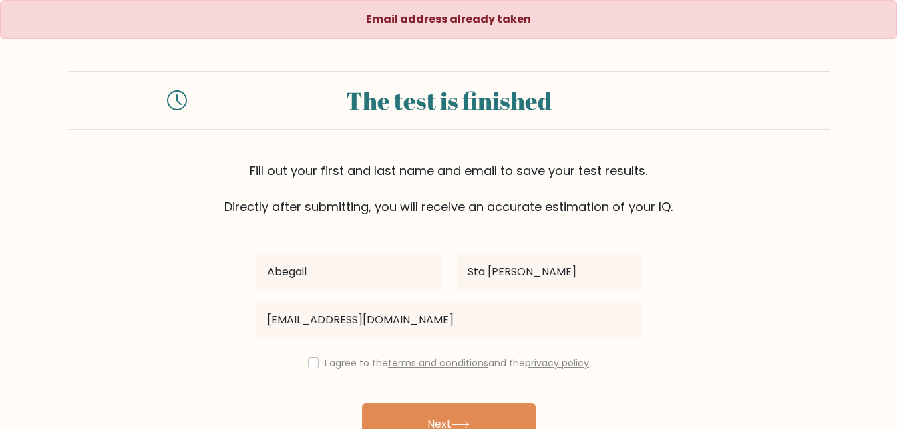
click at [317, 370] on div "I agree to the terms and conditions and the privacy policy" at bounding box center [448, 363] width 401 height 16
click at [309, 362] on input "checkbox" at bounding box center [313, 362] width 11 height 11
checkbox input "true"
click at [398, 406] on button "Next" at bounding box center [449, 424] width 174 height 43
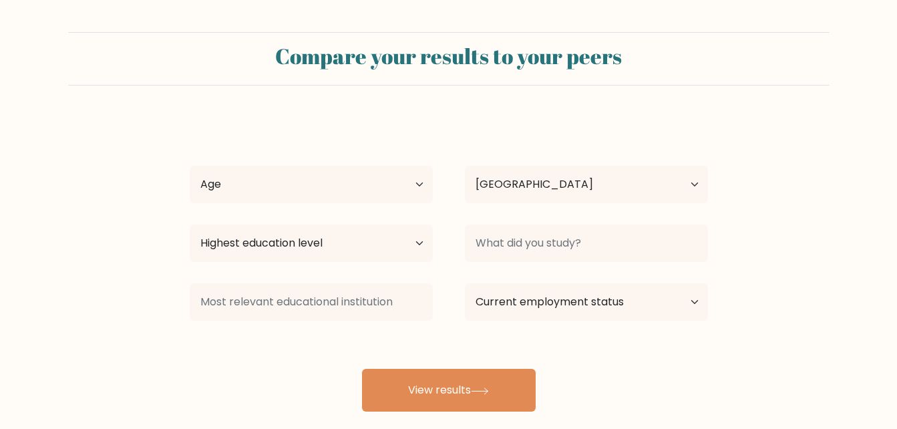
select select "PH"
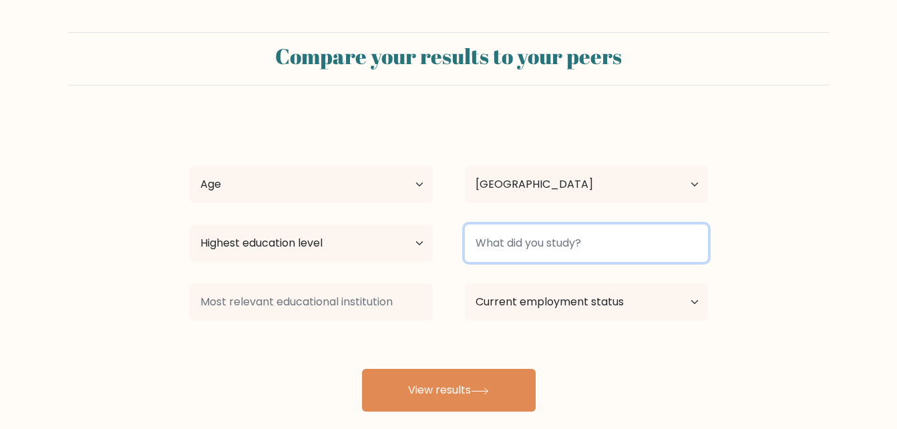
click at [564, 247] on input at bounding box center [586, 242] width 243 height 37
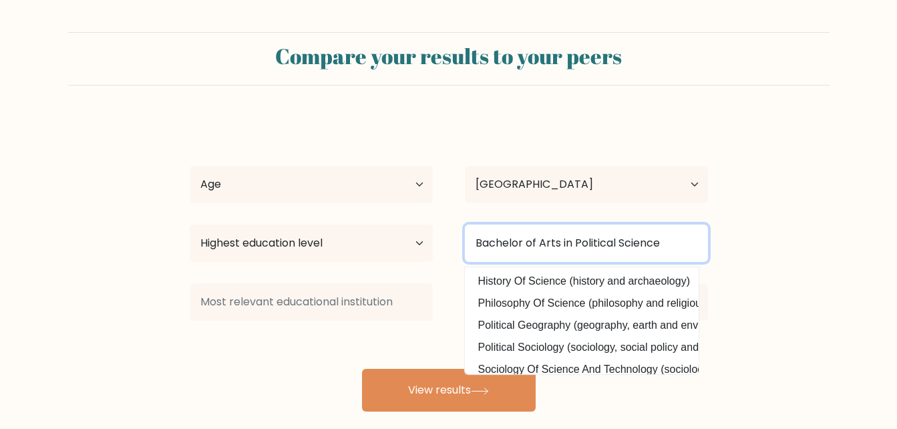
type input "Bachelor of Arts in Political Science"
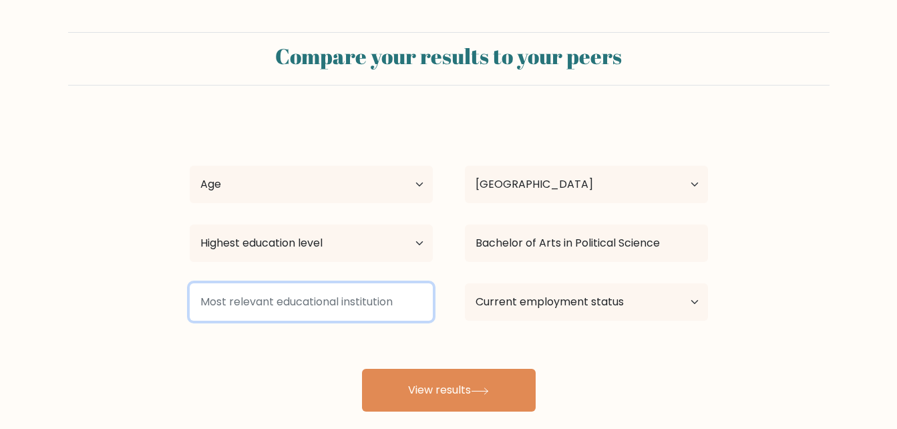
click at [399, 303] on input at bounding box center [311, 301] width 243 height 37
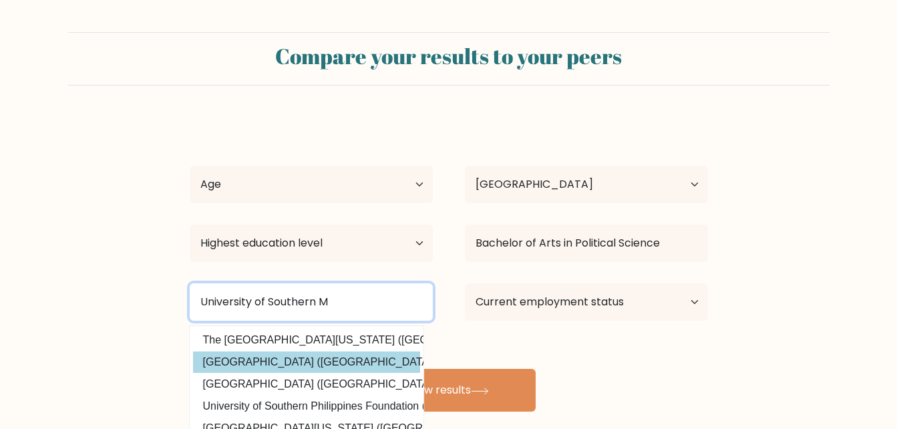
type input "University of Southern M"
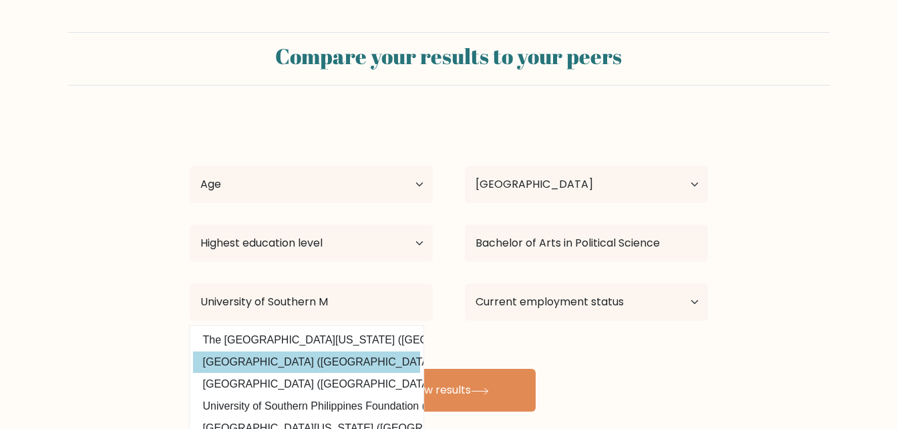
click at [375, 365] on div "Abegail Sta [PERSON_NAME] Age Under [DEMOGRAPHIC_DATA] [DEMOGRAPHIC_DATA] [DEMO…" at bounding box center [449, 265] width 534 height 294
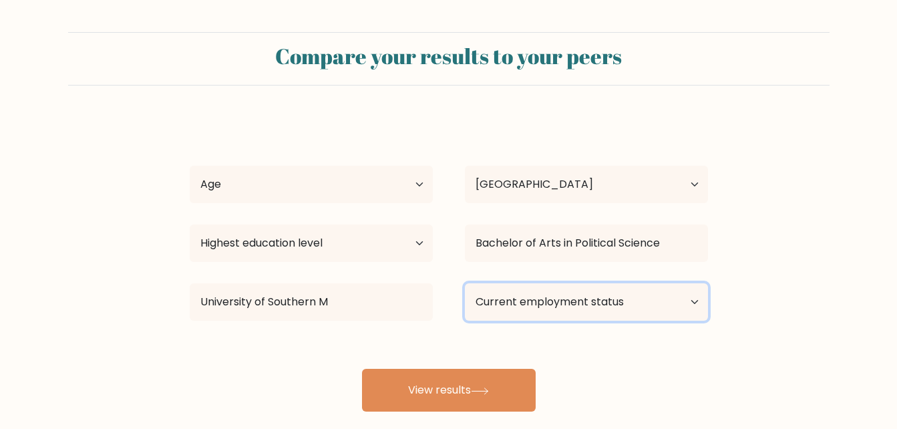
click at [516, 307] on select "Current employment status Employed Student Retired Other / prefer not to answer" at bounding box center [586, 301] width 243 height 37
select select "other"
click at [465, 283] on select "Current employment status Employed Student Retired Other / prefer not to answer" at bounding box center [586, 301] width 243 height 37
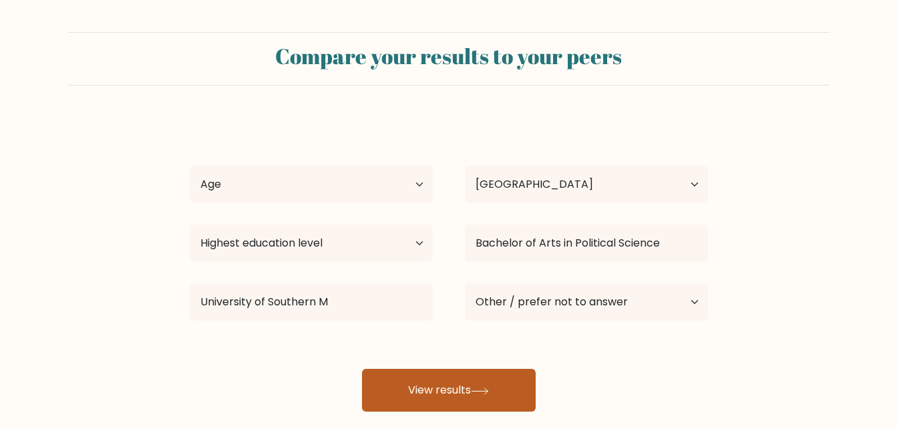
click at [497, 385] on button "View results" at bounding box center [449, 390] width 174 height 43
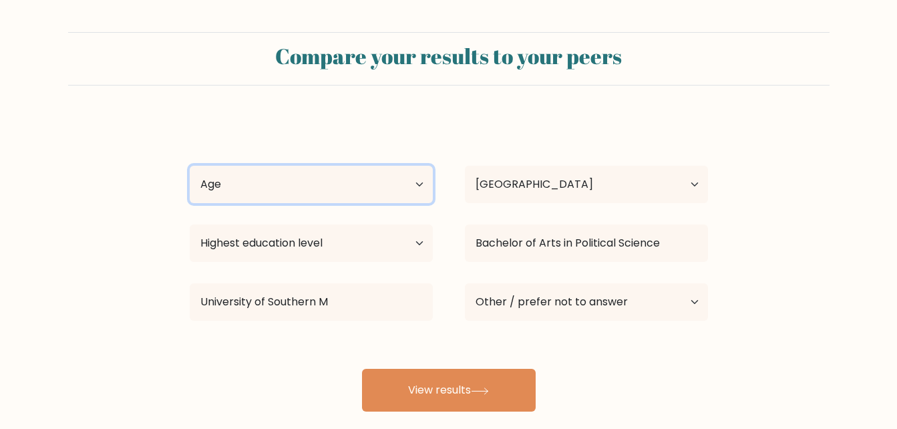
click at [418, 181] on select "Age Under [DEMOGRAPHIC_DATA] [DEMOGRAPHIC_DATA] [DEMOGRAPHIC_DATA] [DEMOGRAPHIC…" at bounding box center [311, 184] width 243 height 37
click at [190, 166] on select "Age Under [DEMOGRAPHIC_DATA] [DEMOGRAPHIC_DATA] [DEMOGRAPHIC_DATA] [DEMOGRAPHIC…" at bounding box center [311, 184] width 243 height 37
click at [373, 199] on select "Age Under [DEMOGRAPHIC_DATA] [DEMOGRAPHIC_DATA] [DEMOGRAPHIC_DATA] [DEMOGRAPHIC…" at bounding box center [311, 184] width 243 height 37
select select "18_24"
click at [190, 166] on select "Age Under [DEMOGRAPHIC_DATA] [DEMOGRAPHIC_DATA] [DEMOGRAPHIC_DATA] [DEMOGRAPHIC…" at bounding box center [311, 184] width 243 height 37
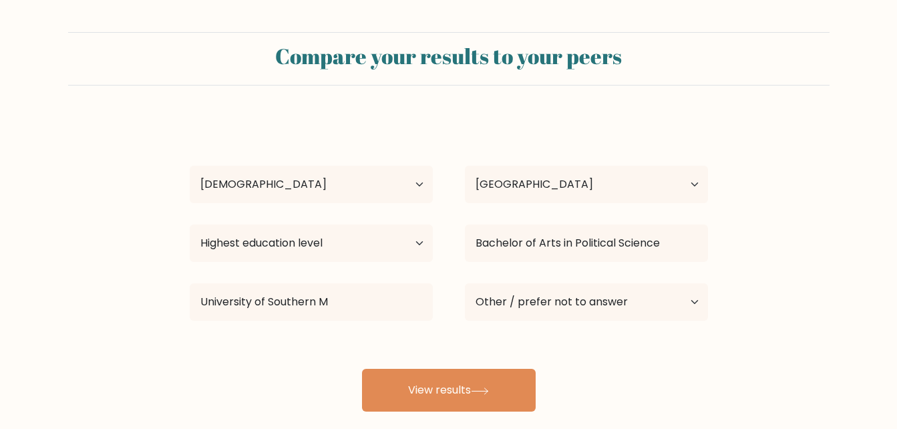
click at [510, 282] on div "Current employment status Employed Student Retired Other / prefer not to answer" at bounding box center [586, 302] width 275 height 48
click at [515, 303] on select "Current employment status Employed Student Retired Other / prefer not to answer" at bounding box center [586, 301] width 243 height 37
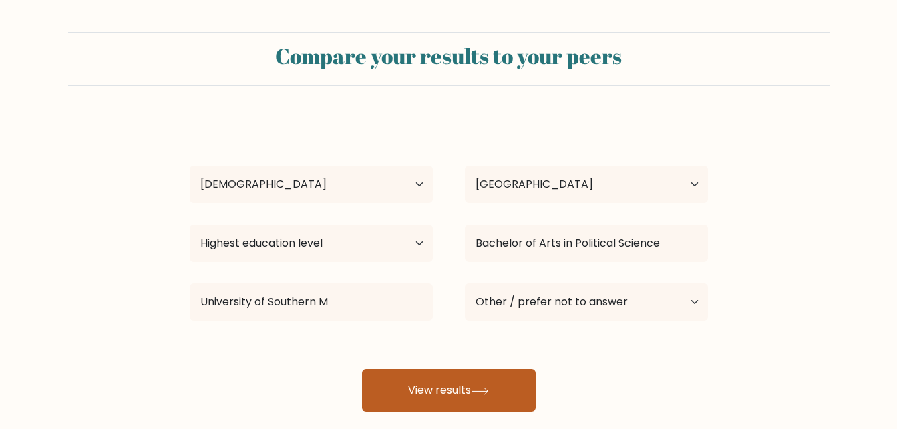
click at [429, 387] on button "View results" at bounding box center [449, 390] width 174 height 43
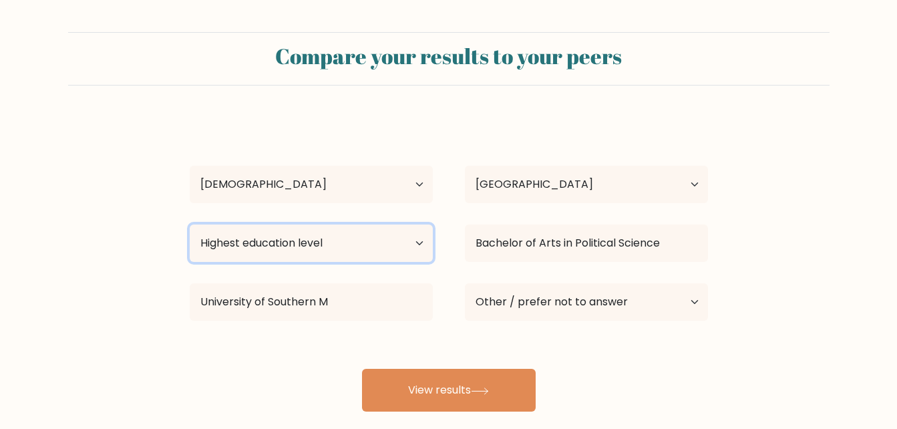
click at [417, 235] on select "Highest education level No schooling Primary Lower Secondary Upper Secondary Oc…" at bounding box center [311, 242] width 243 height 37
select select "bachelors_degree"
click at [190, 224] on select "Highest education level No schooling Primary Lower Secondary Upper Secondary Oc…" at bounding box center [311, 242] width 243 height 37
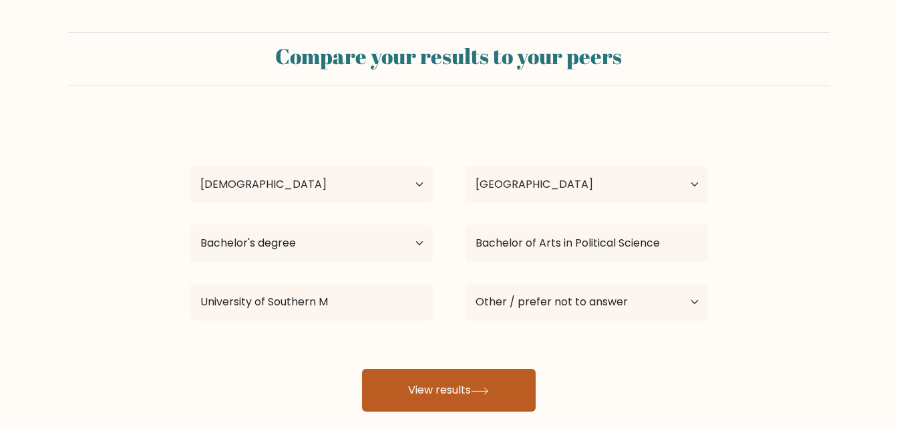
click at [461, 386] on button "View results" at bounding box center [449, 390] width 174 height 43
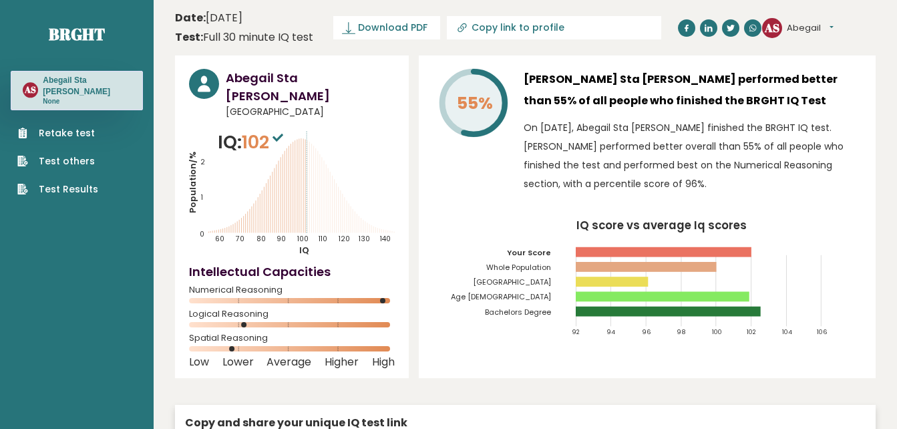
click at [395, 305] on div "Abegail Sta [PERSON_NAME] [GEOGRAPHIC_DATA] IQ: 102 Population/% IQ 0 1 2 60 70…" at bounding box center [292, 216] width 234 height 323
